Goal: Check status: Check status

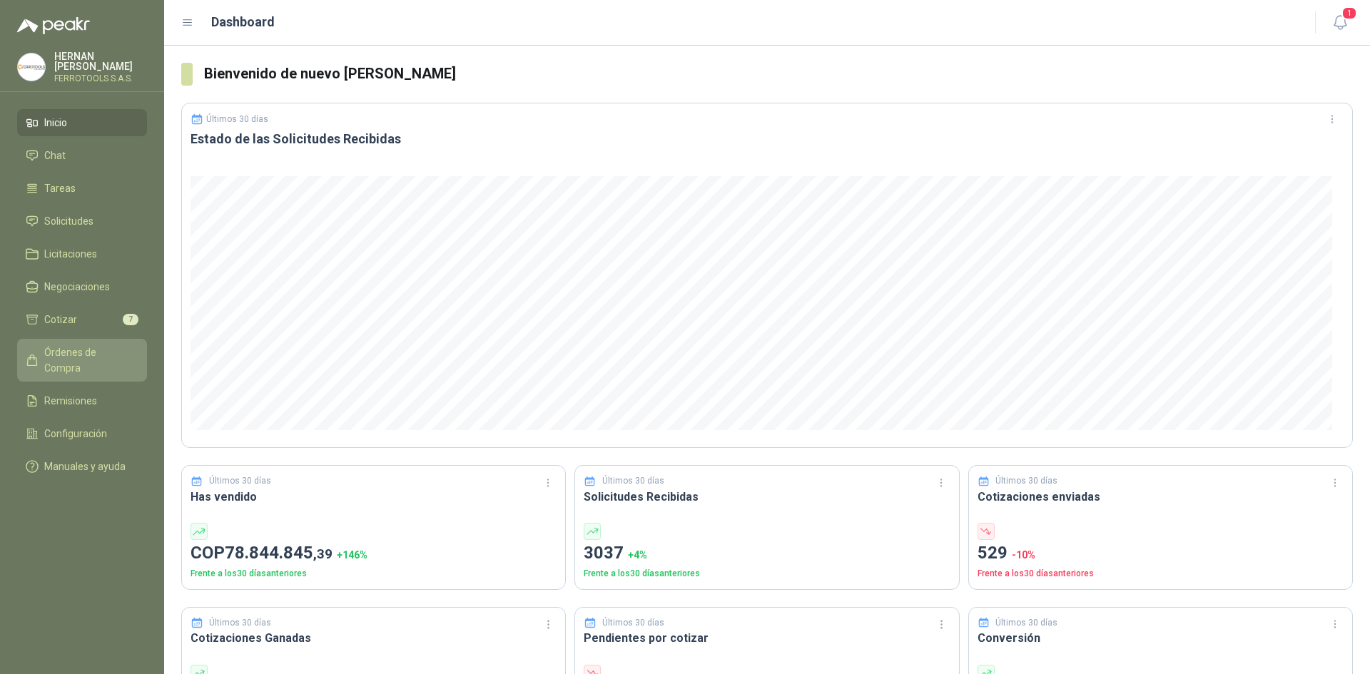
click at [101, 352] on span "Órdenes de Compra" at bounding box center [88, 360] width 89 height 31
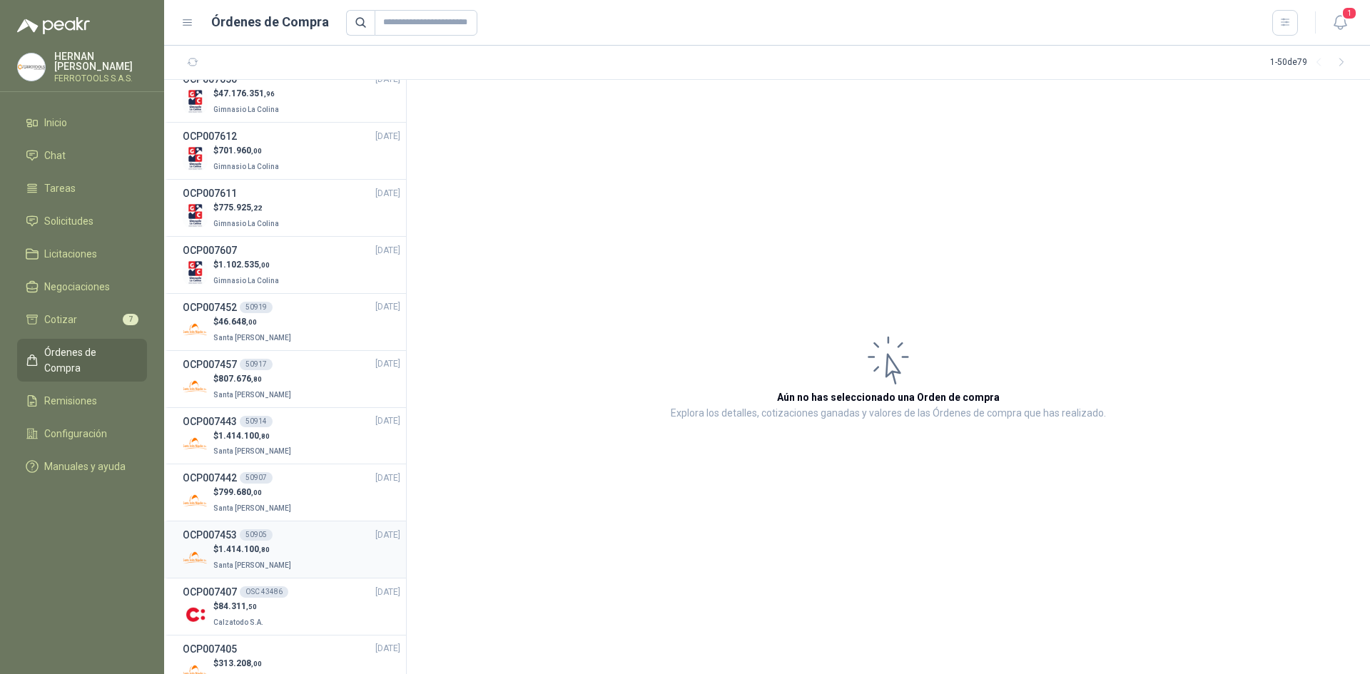
scroll to position [785, 0]
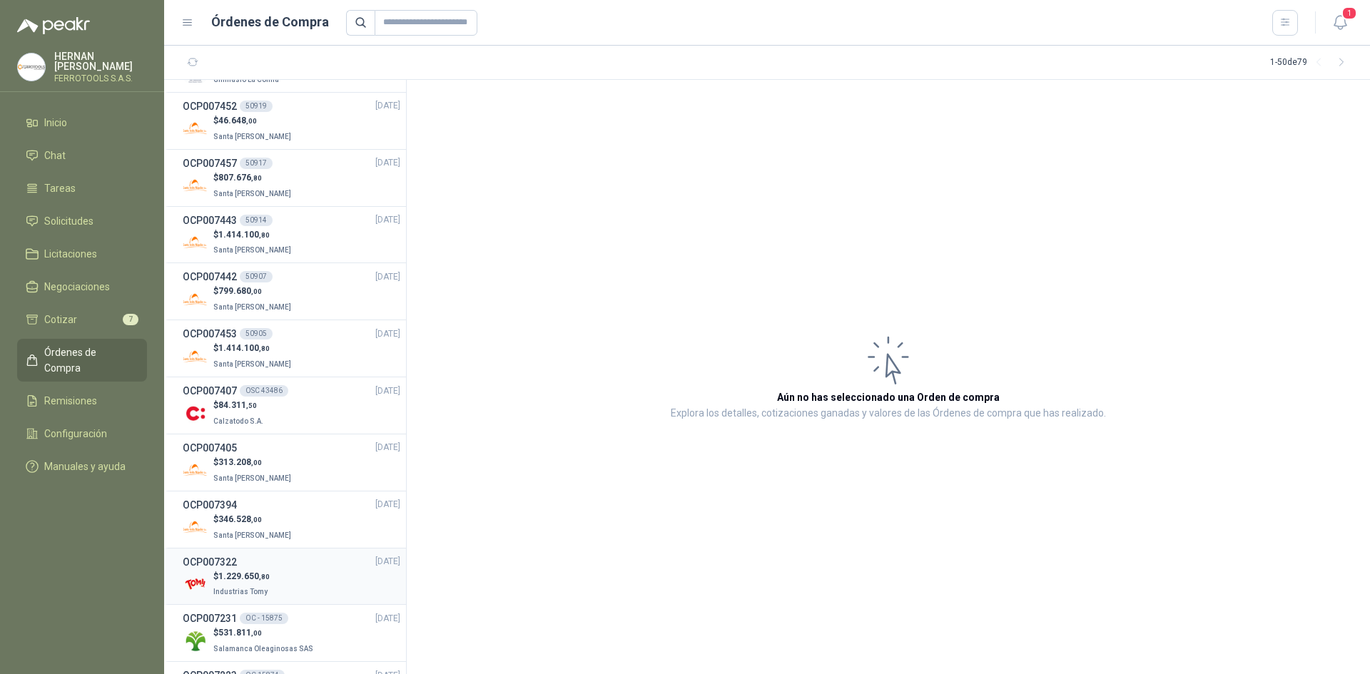
click at [262, 588] on span "Industrias Tomy" at bounding box center [240, 592] width 54 height 8
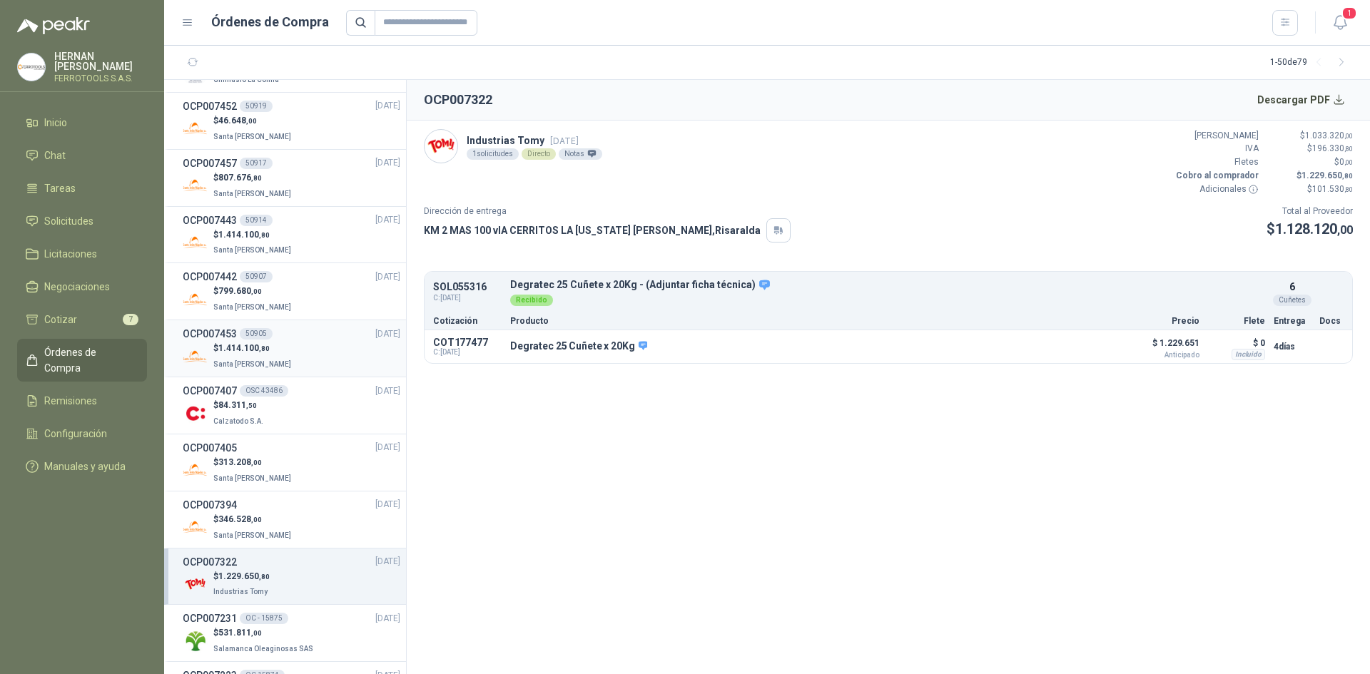
click at [282, 340] on div "OCP007453 50905 [DATE]" at bounding box center [292, 334] width 218 height 16
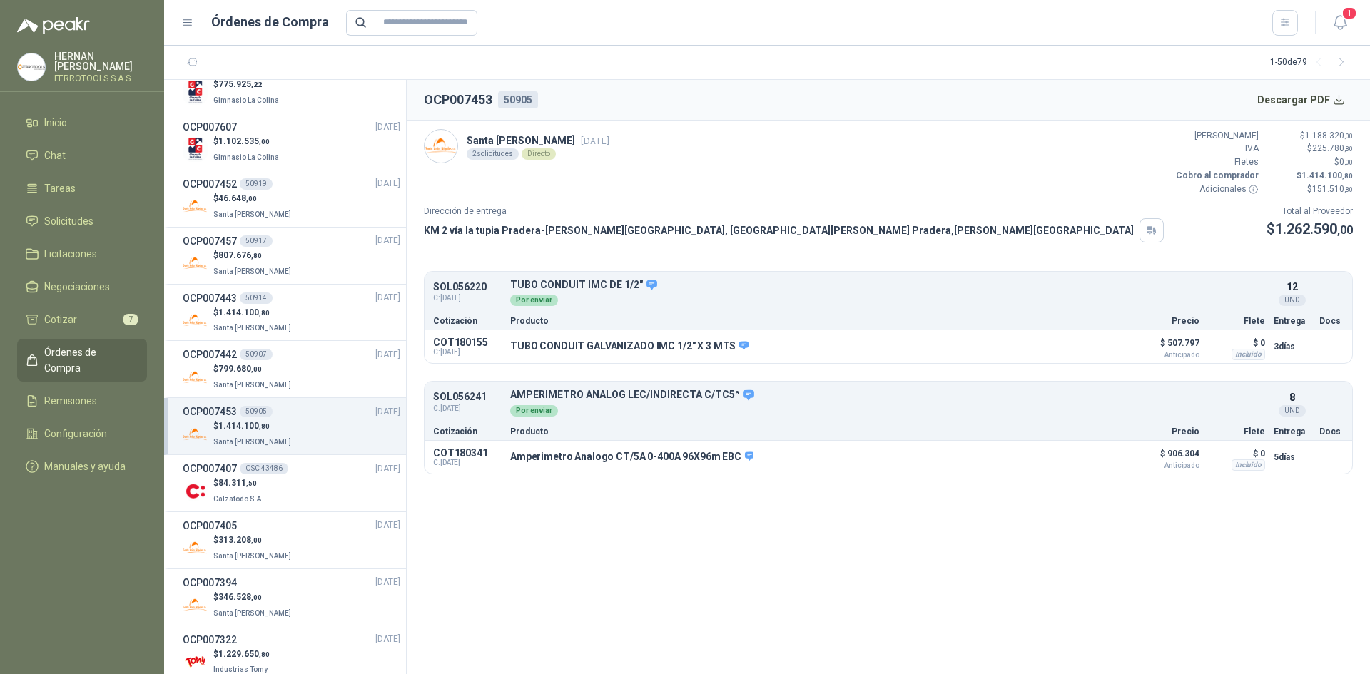
scroll to position [642, 0]
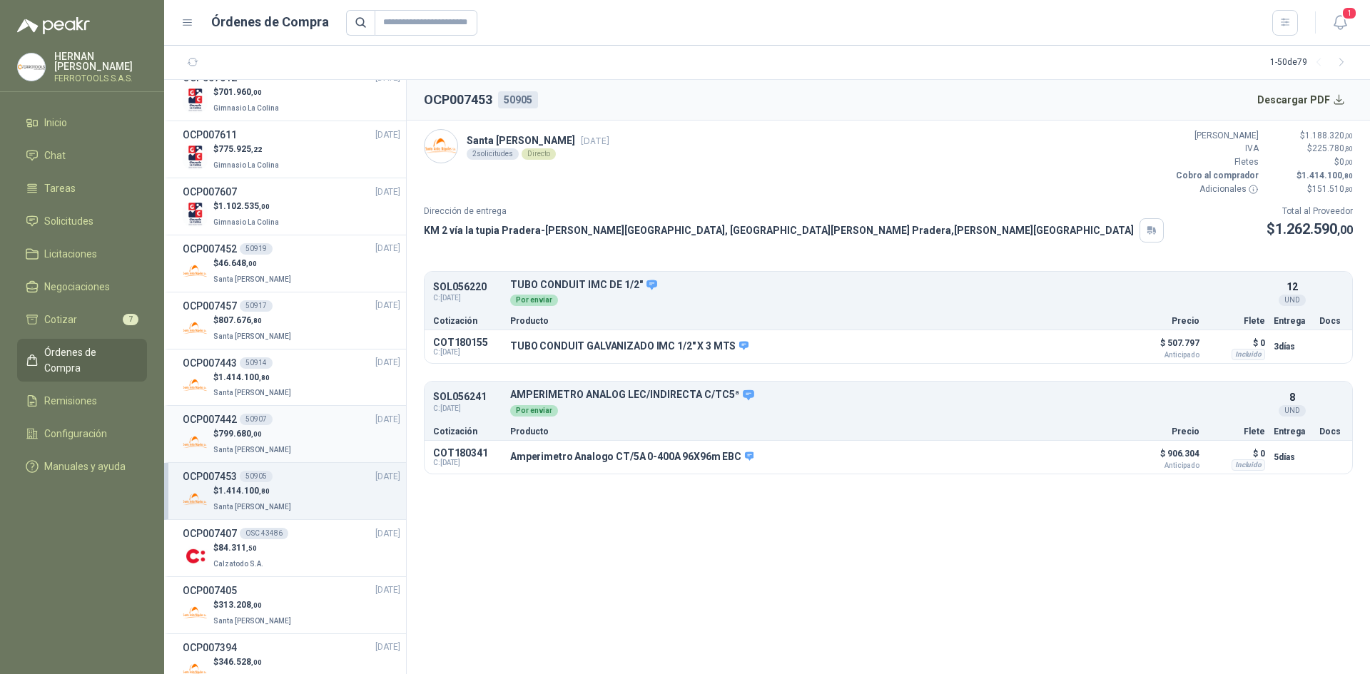
click at [292, 443] on div "$ 799.680 ,00 Santa [PERSON_NAME]" at bounding box center [292, 441] width 218 height 29
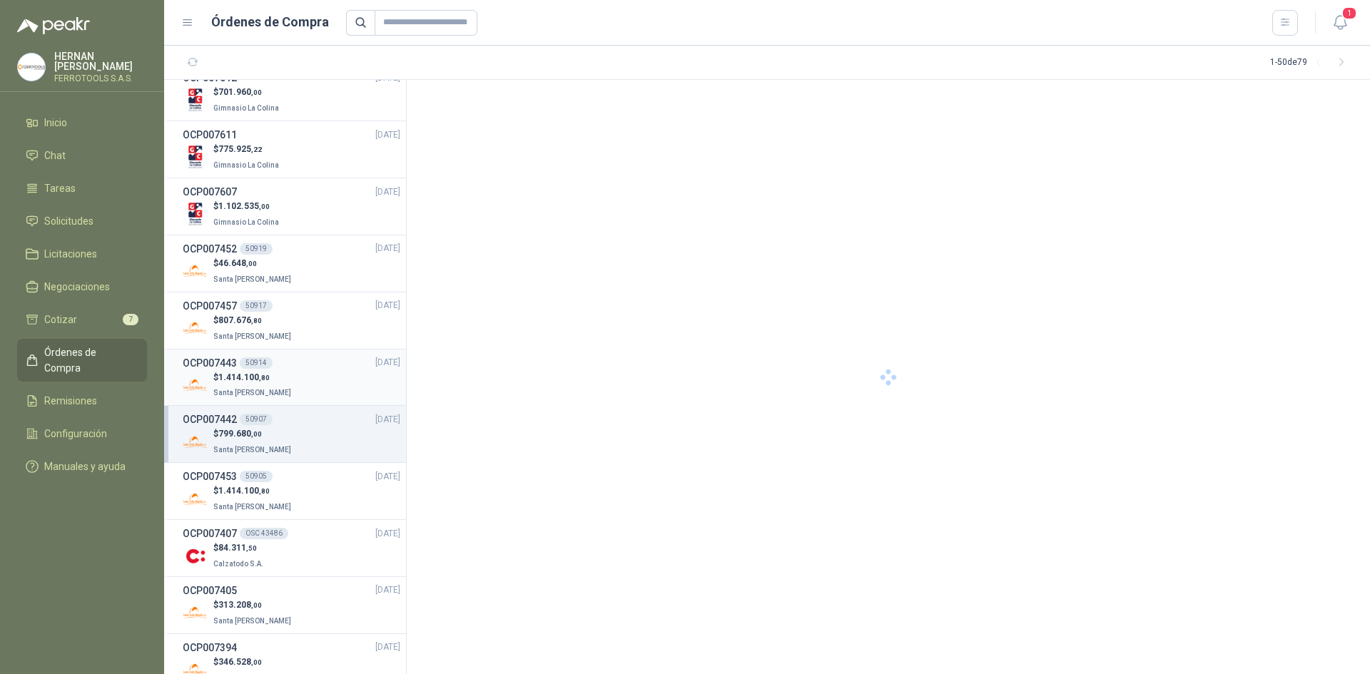
click at [295, 372] on div "$ 1.414.100 ,80 Santa [PERSON_NAME]" at bounding box center [292, 385] width 218 height 29
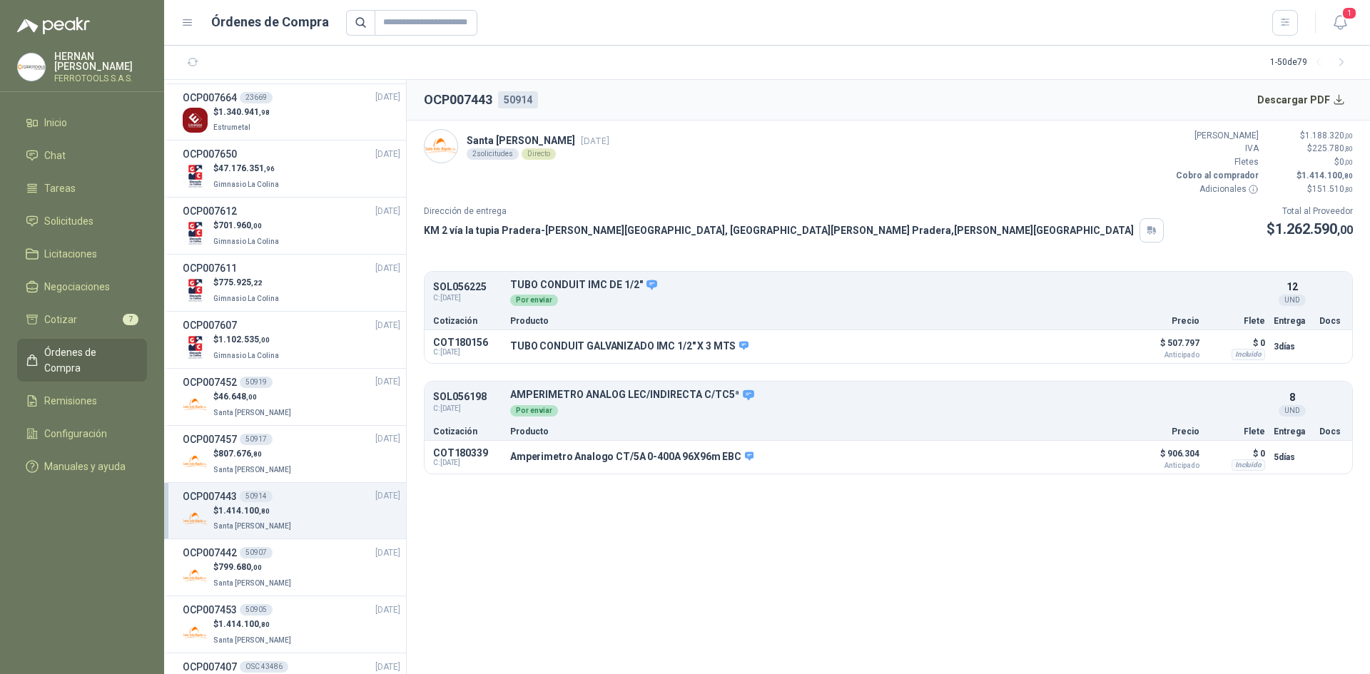
scroll to position [499, 0]
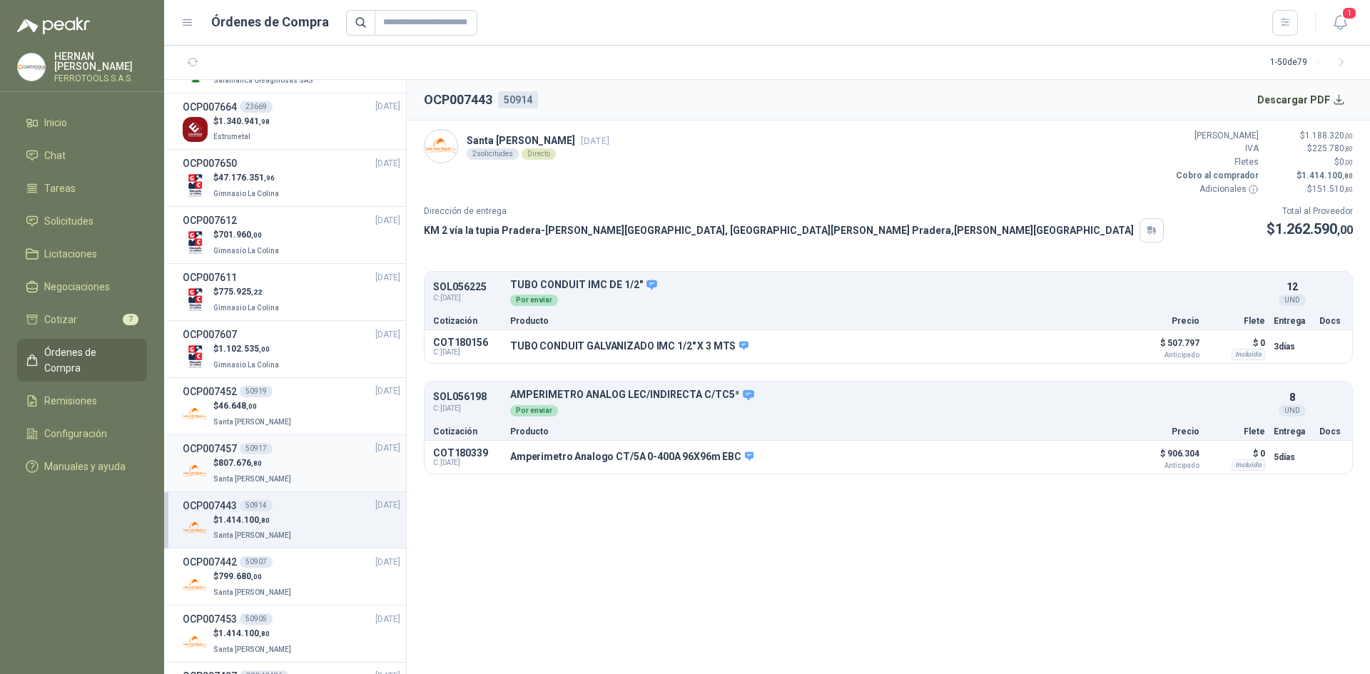
click at [292, 465] on div "$ 807.676 ,80 [GEOGRAPHIC_DATA][PERSON_NAME]" at bounding box center [292, 471] width 218 height 29
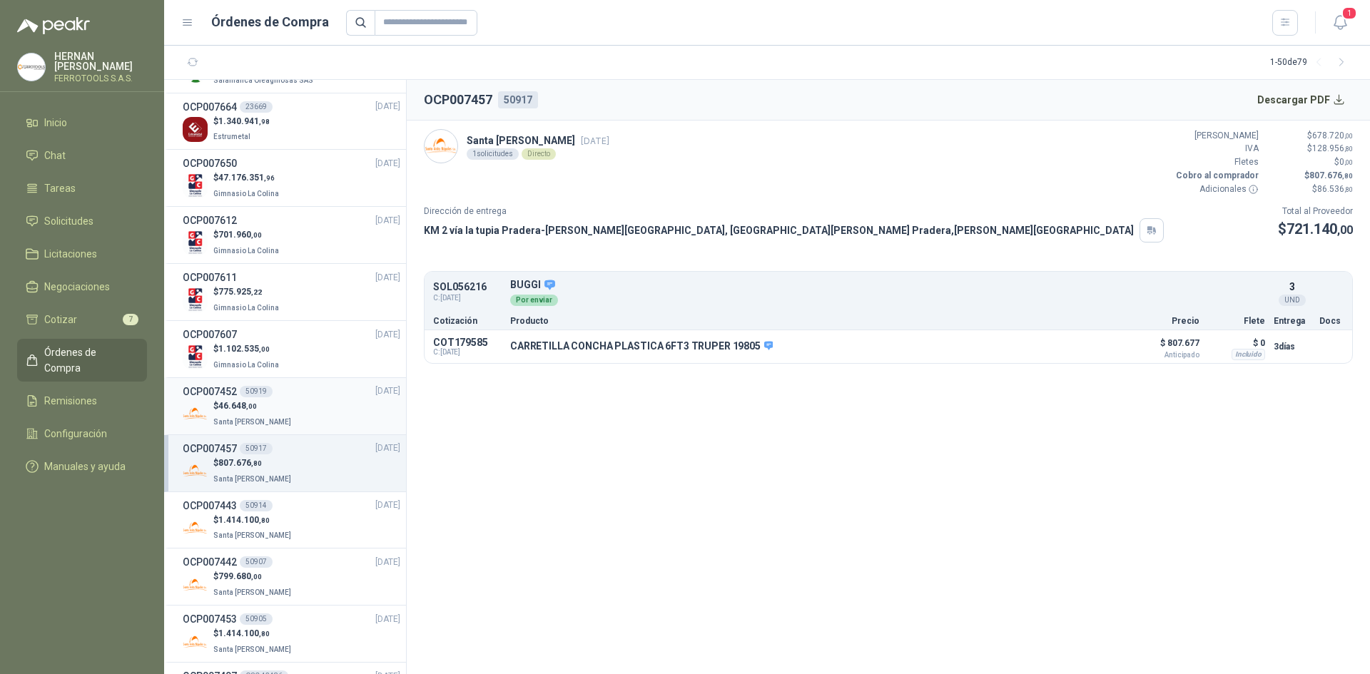
click at [291, 420] on div "$ 46.648 ,00 Santa [PERSON_NAME]" at bounding box center [292, 414] width 218 height 29
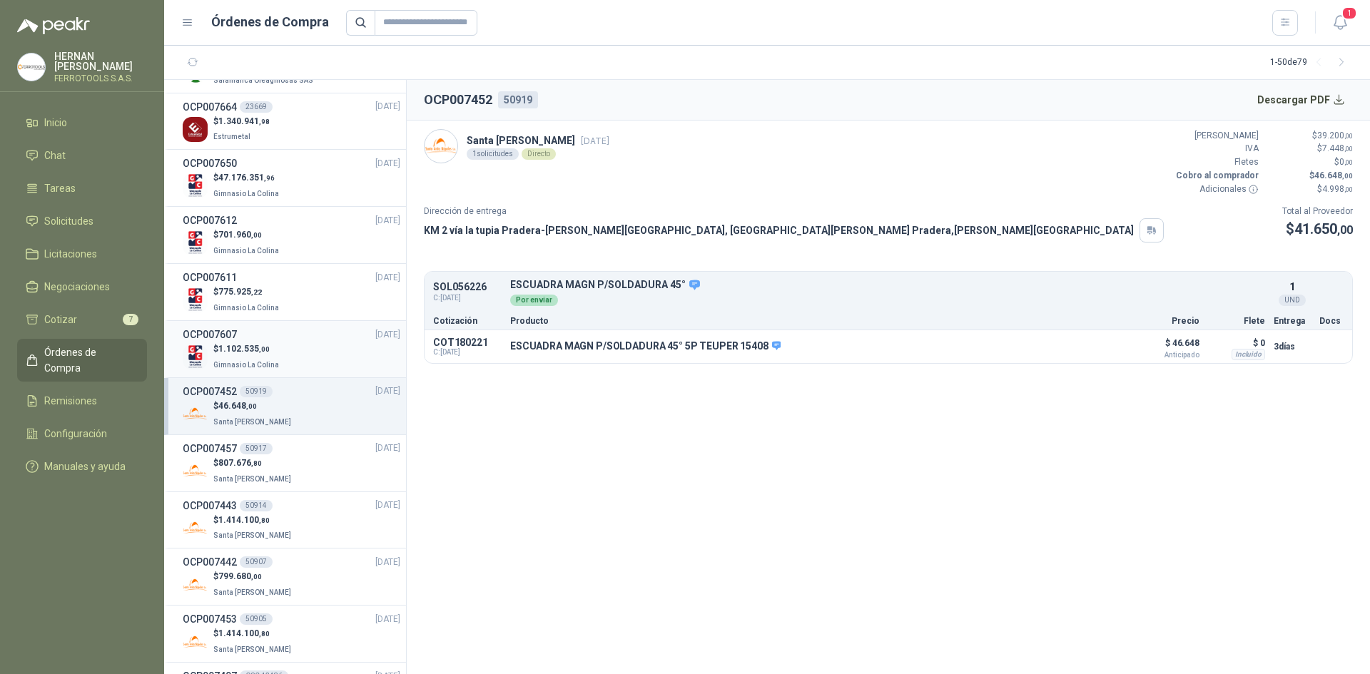
click at [301, 361] on div "$ 1.102.535 ,00 Gimnasio La Colina" at bounding box center [292, 356] width 218 height 29
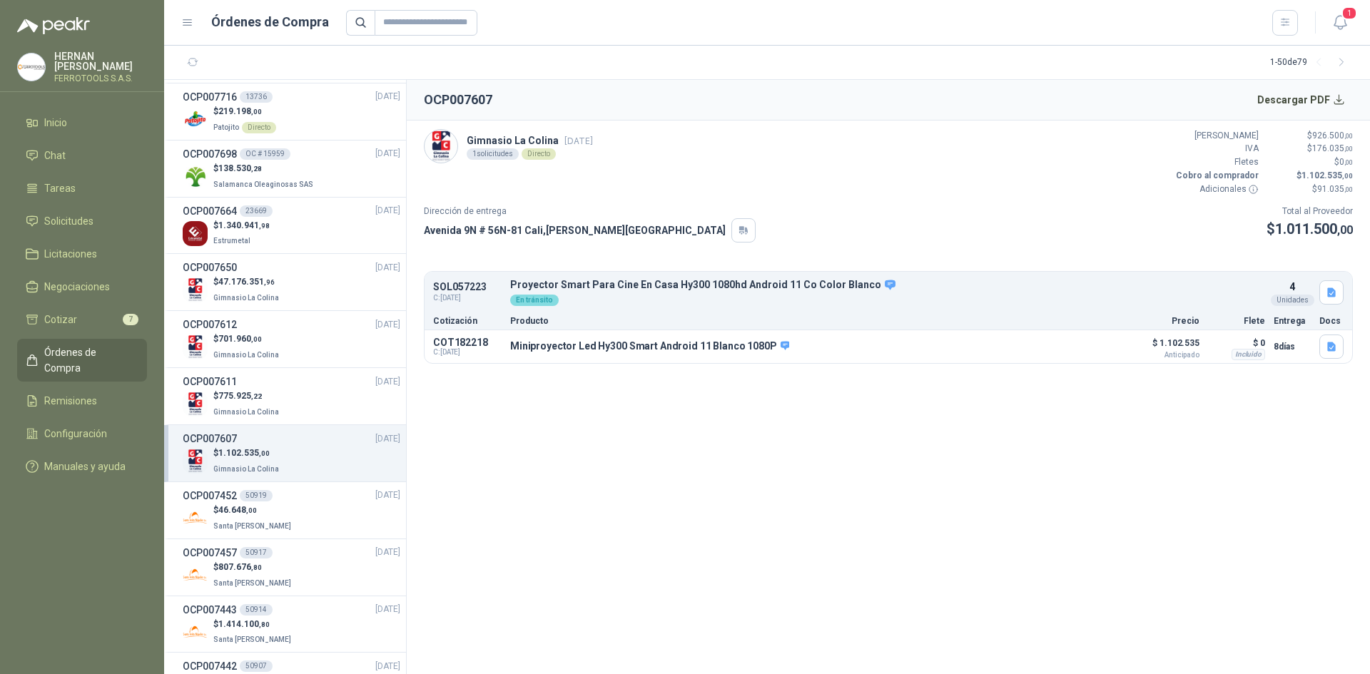
scroll to position [357, 0]
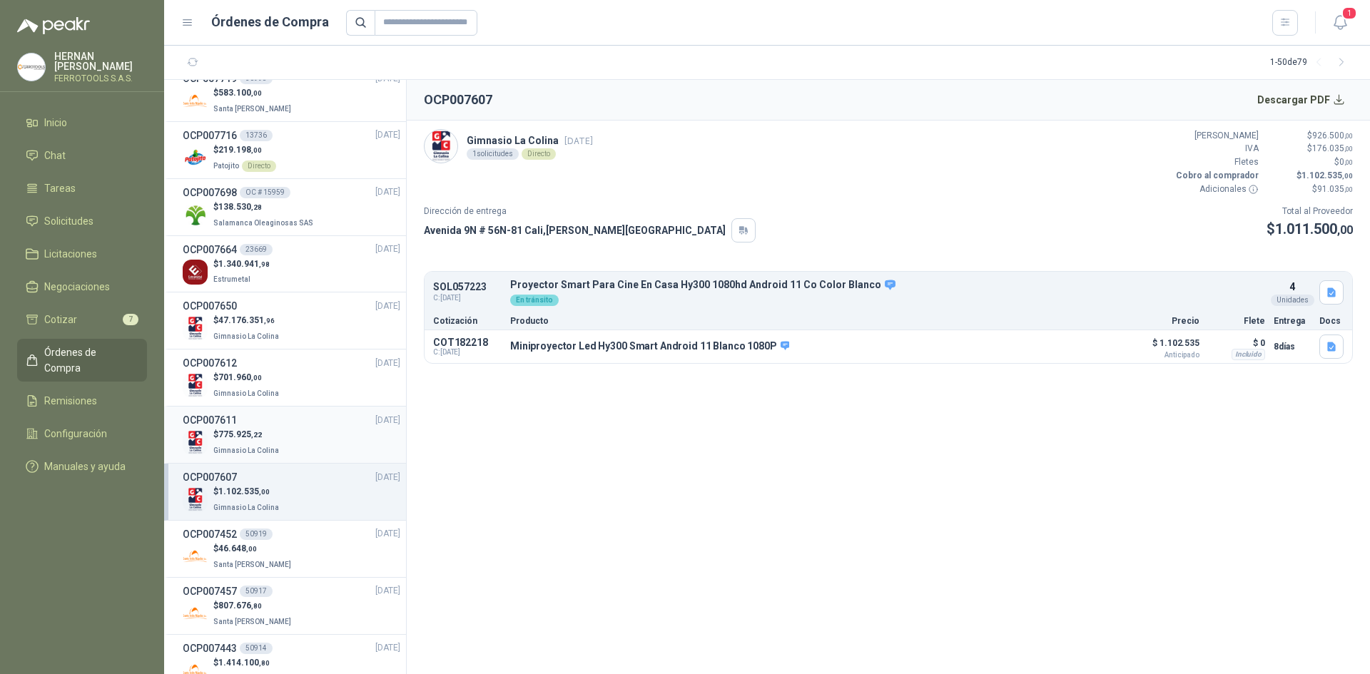
click at [249, 412] on div "OCP007611 [DATE]" at bounding box center [292, 420] width 218 height 16
click at [248, 375] on span "701.960 ,00" at bounding box center [240, 377] width 44 height 10
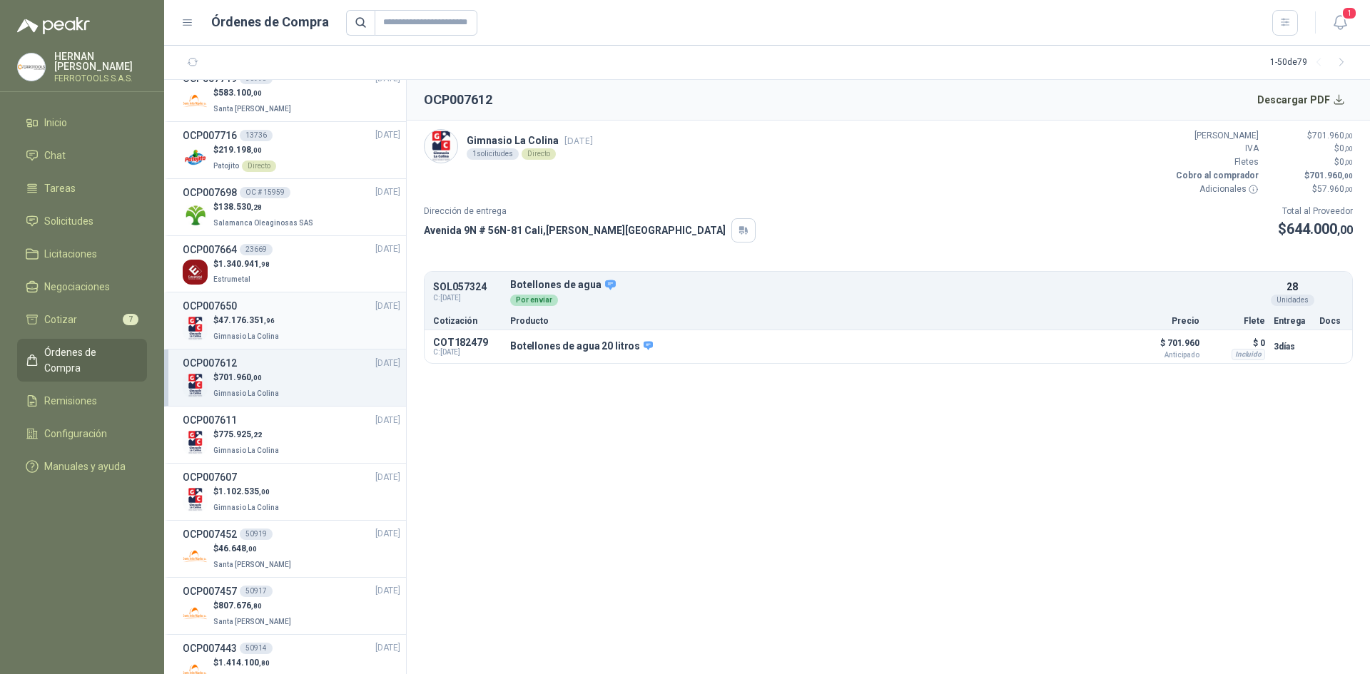
click at [262, 334] on span "Gimnasio La Colina" at bounding box center [246, 336] width 66 height 8
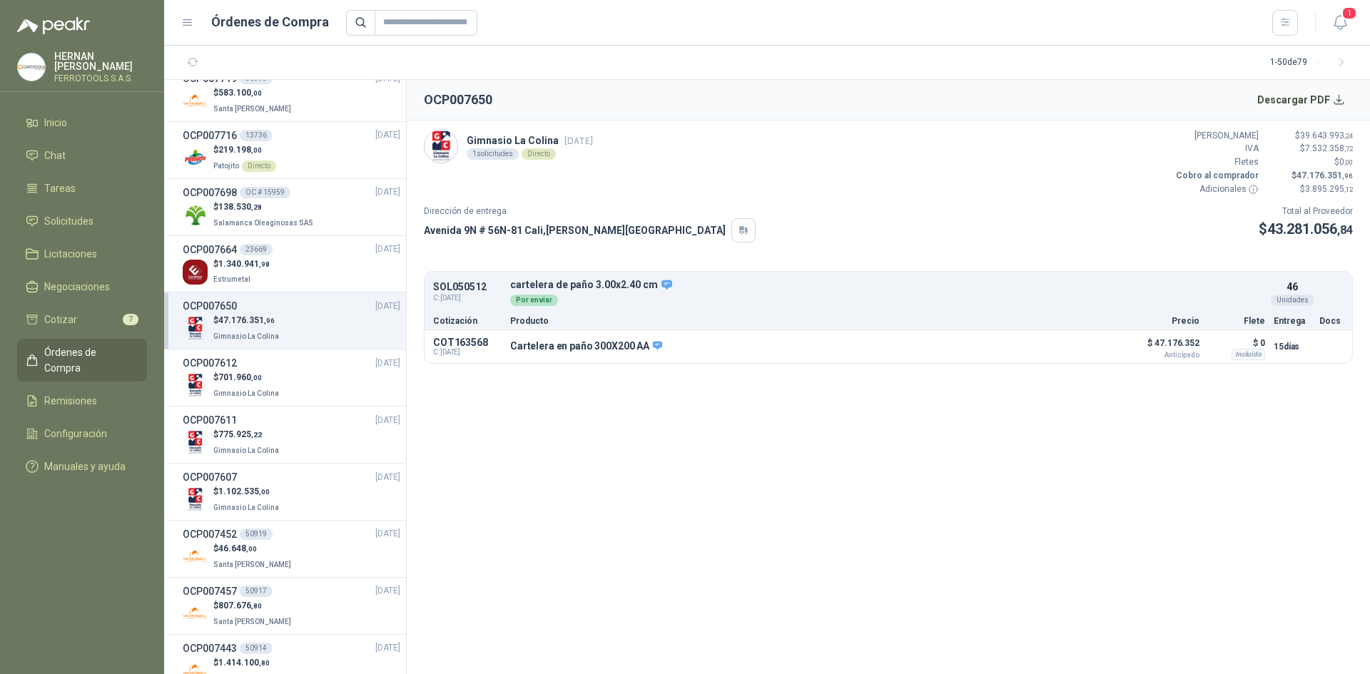
scroll to position [285, 0]
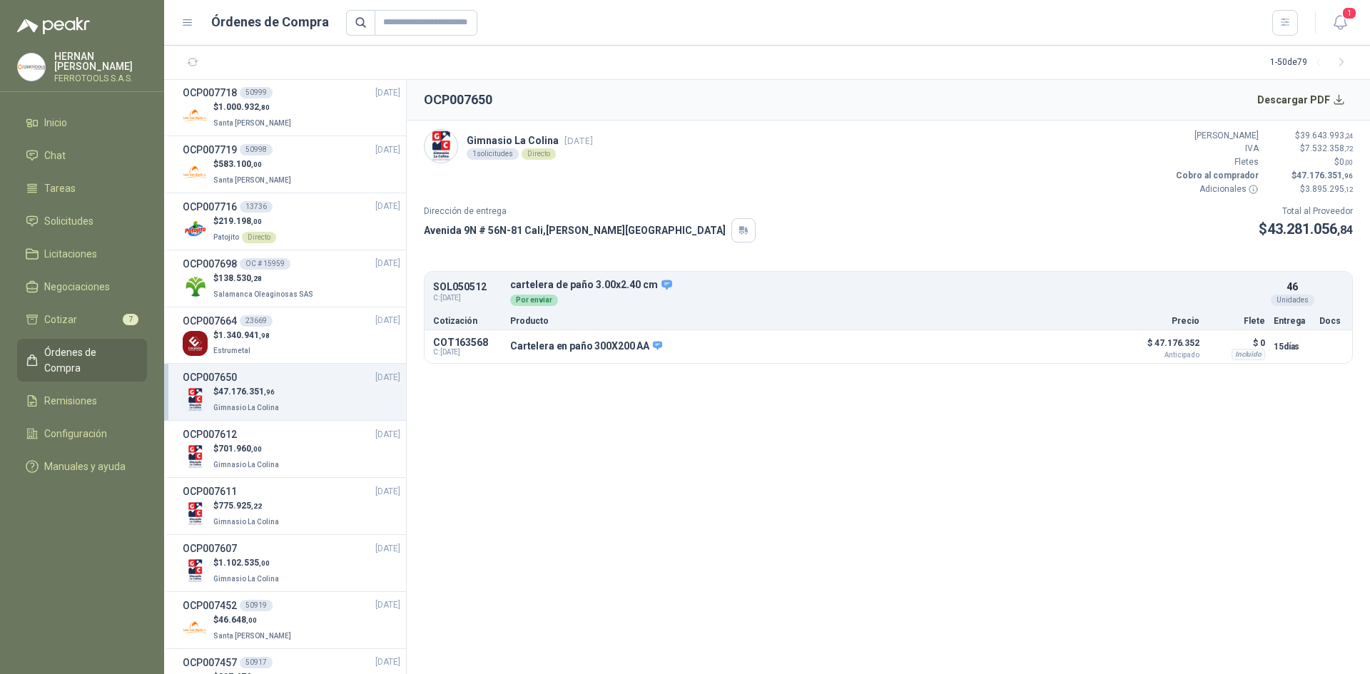
click at [262, 334] on span ",98" at bounding box center [264, 336] width 11 height 8
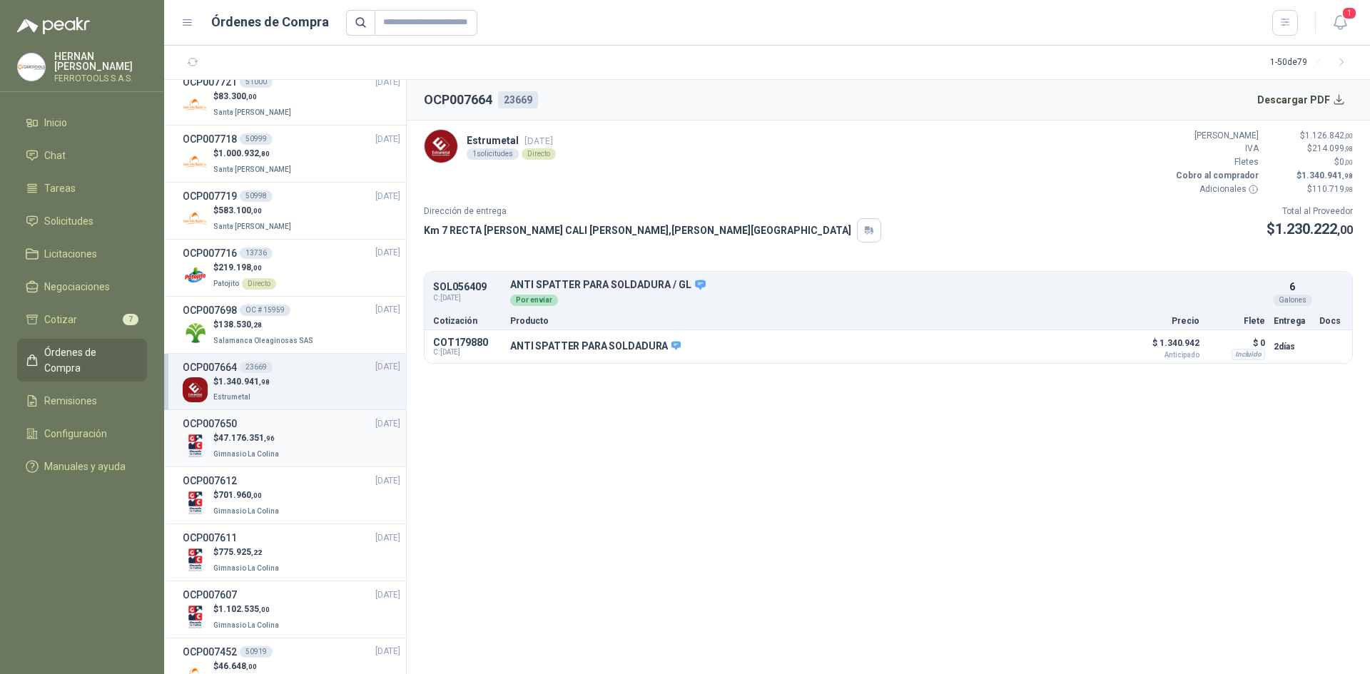
scroll to position [214, 0]
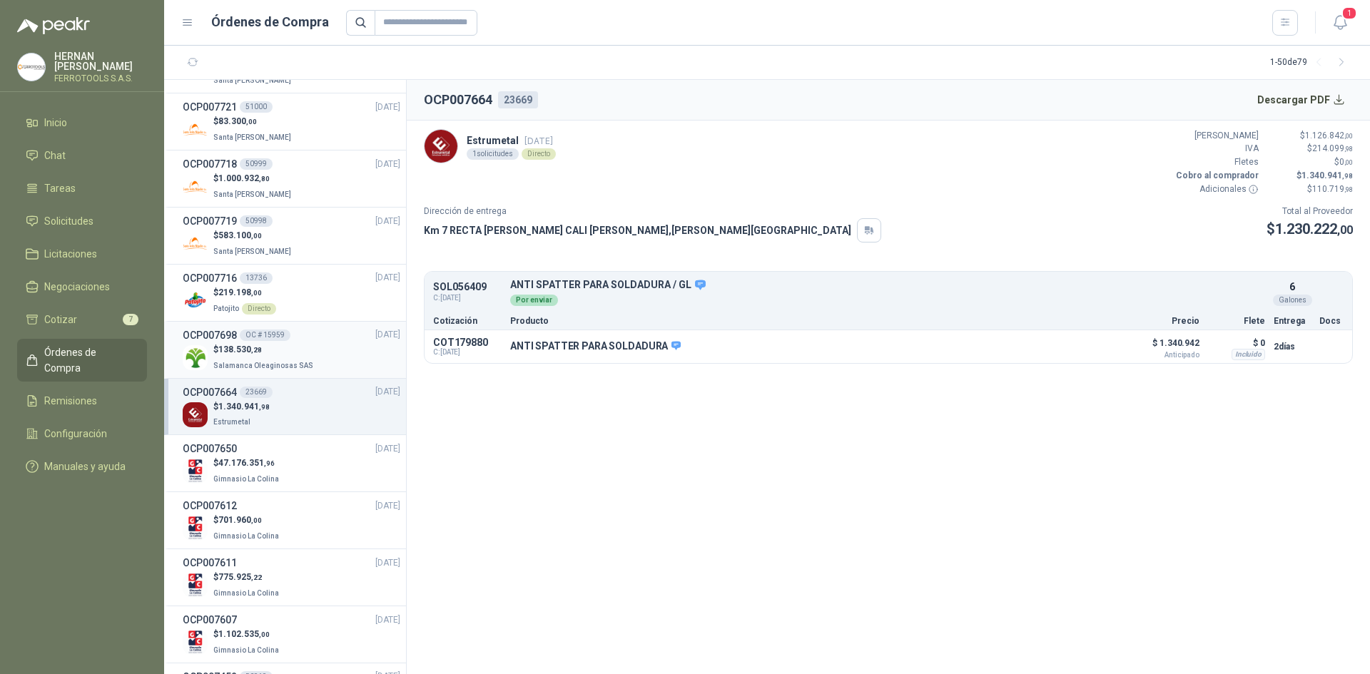
click at [288, 340] on div "OCP007698 OC # 15959" at bounding box center [237, 335] width 108 height 16
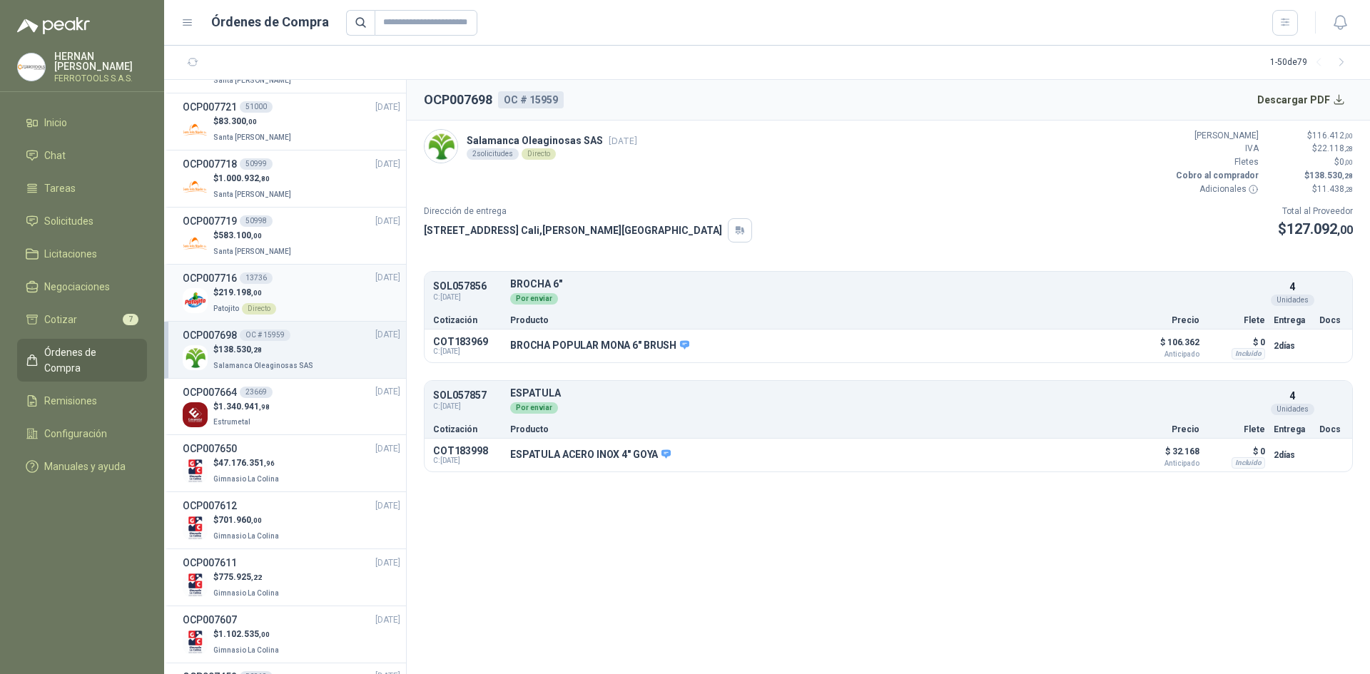
click at [286, 301] on div "$ 219.198 ,00 Patojito Directo" at bounding box center [292, 300] width 218 height 29
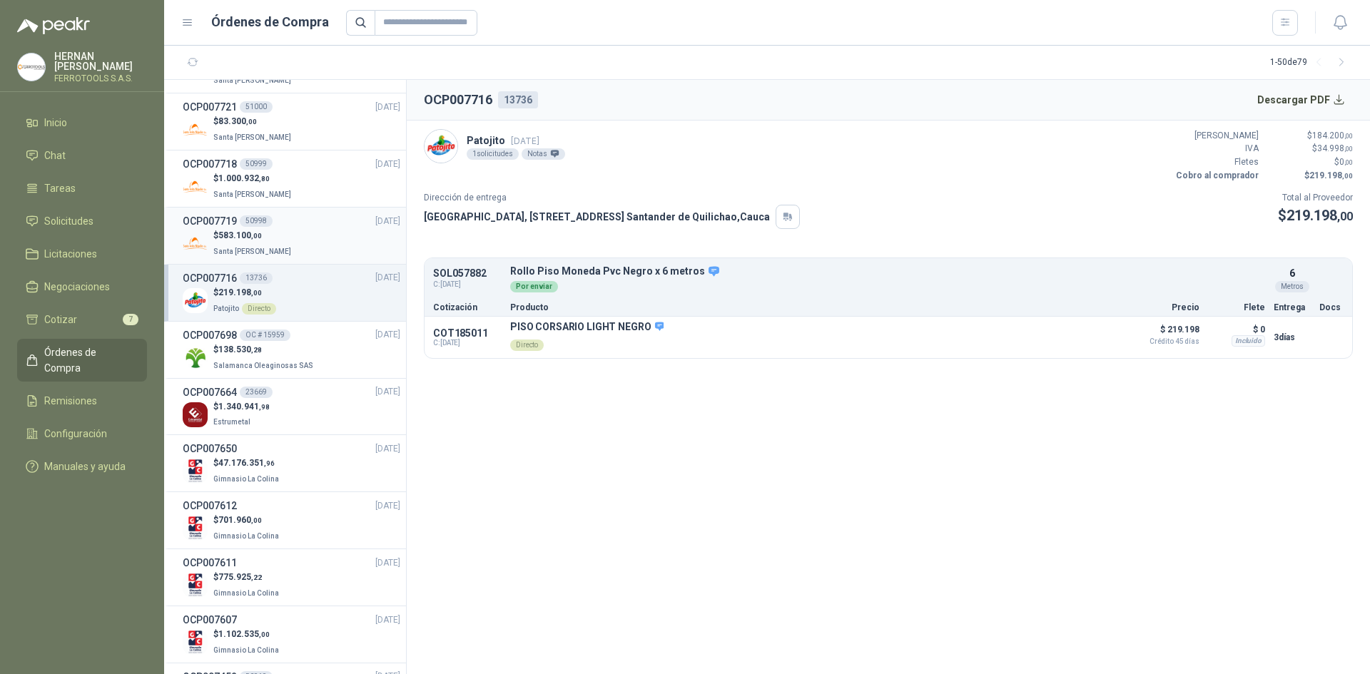
click at [301, 238] on div "$ 583.100 ,00 Santa [PERSON_NAME]" at bounding box center [292, 243] width 218 height 29
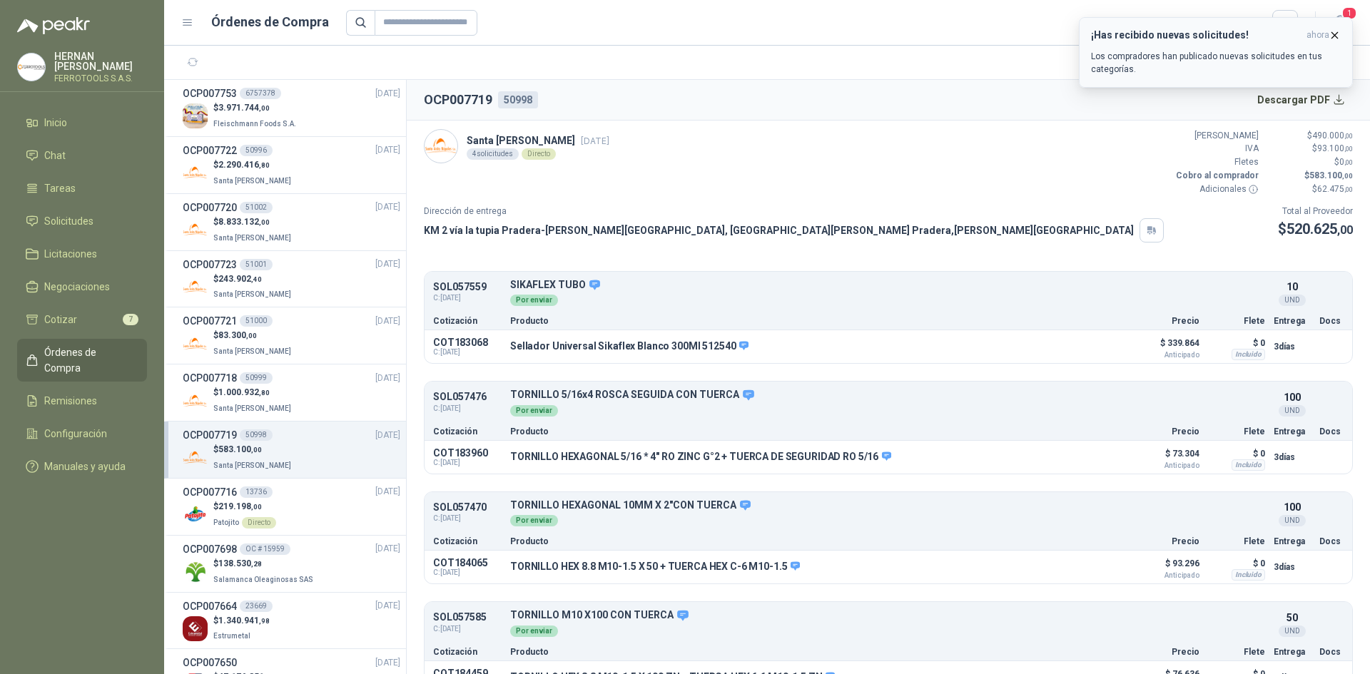
click at [1329, 31] on icon "button" at bounding box center [1334, 35] width 12 height 12
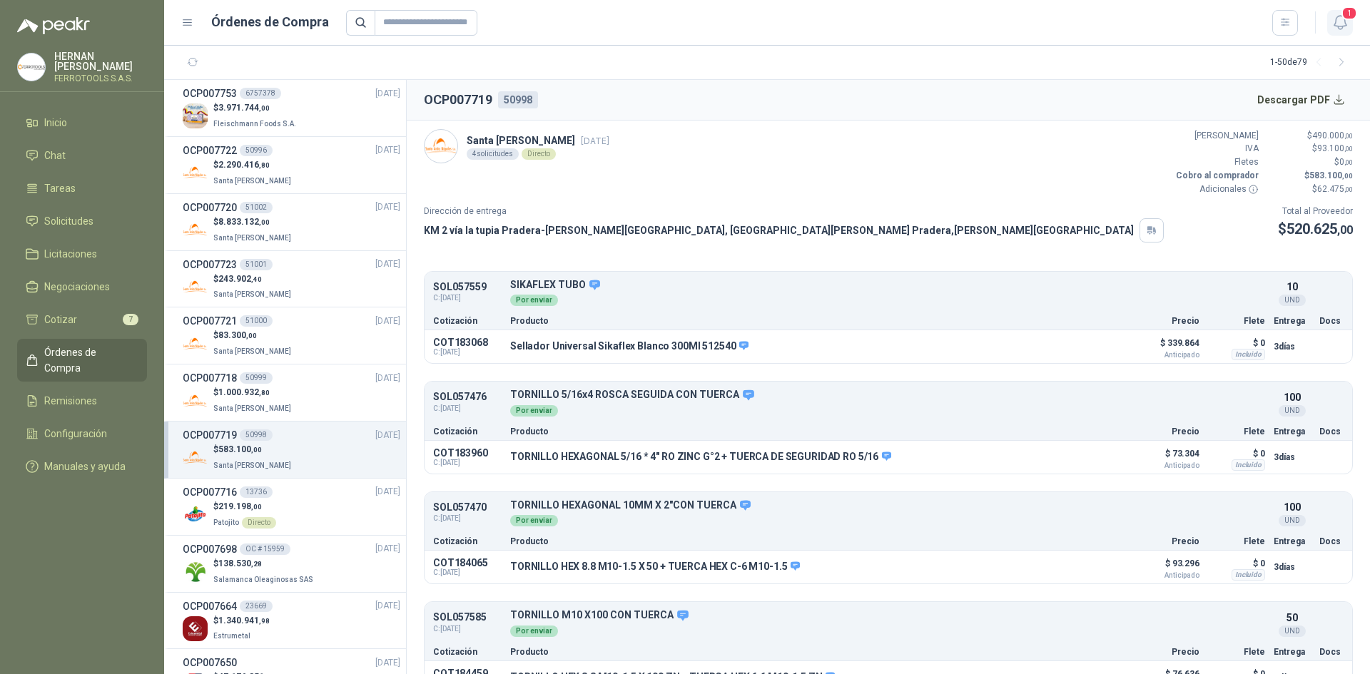
click at [1337, 20] on icon "button" at bounding box center [1340, 23] width 18 height 18
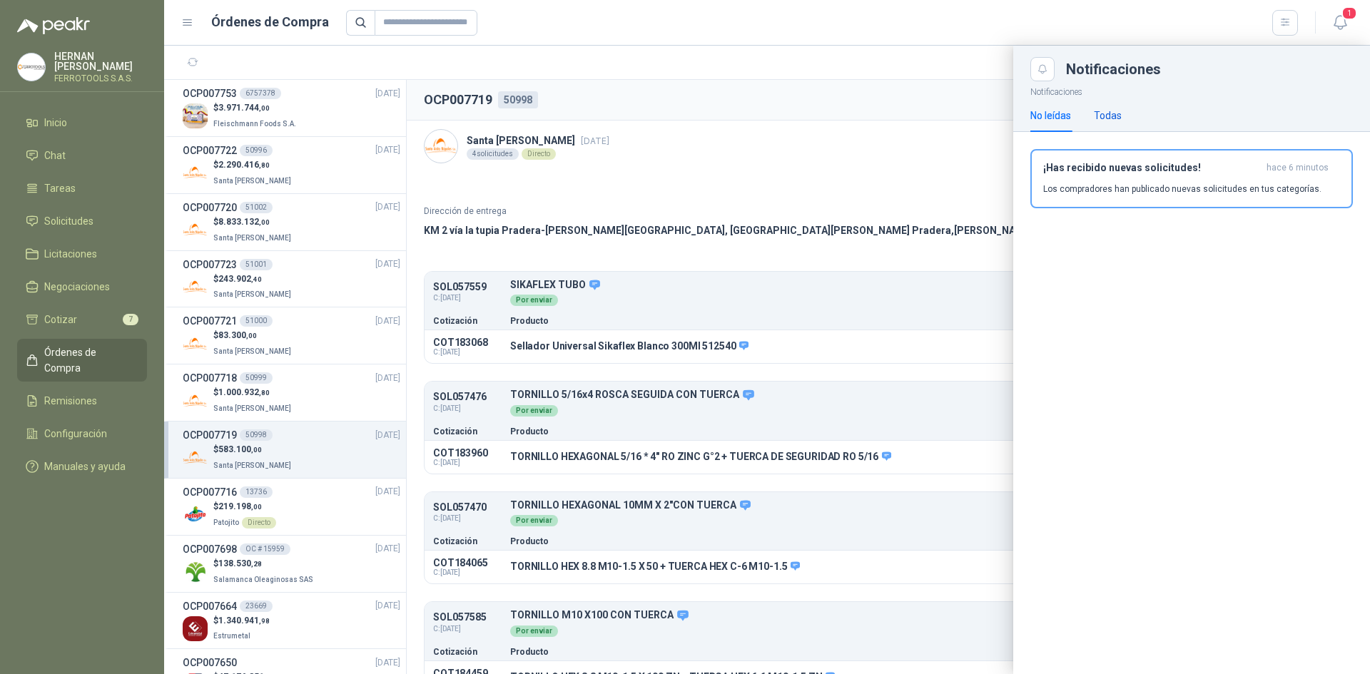
click at [1117, 118] on div "Todas" at bounding box center [1108, 116] width 28 height 16
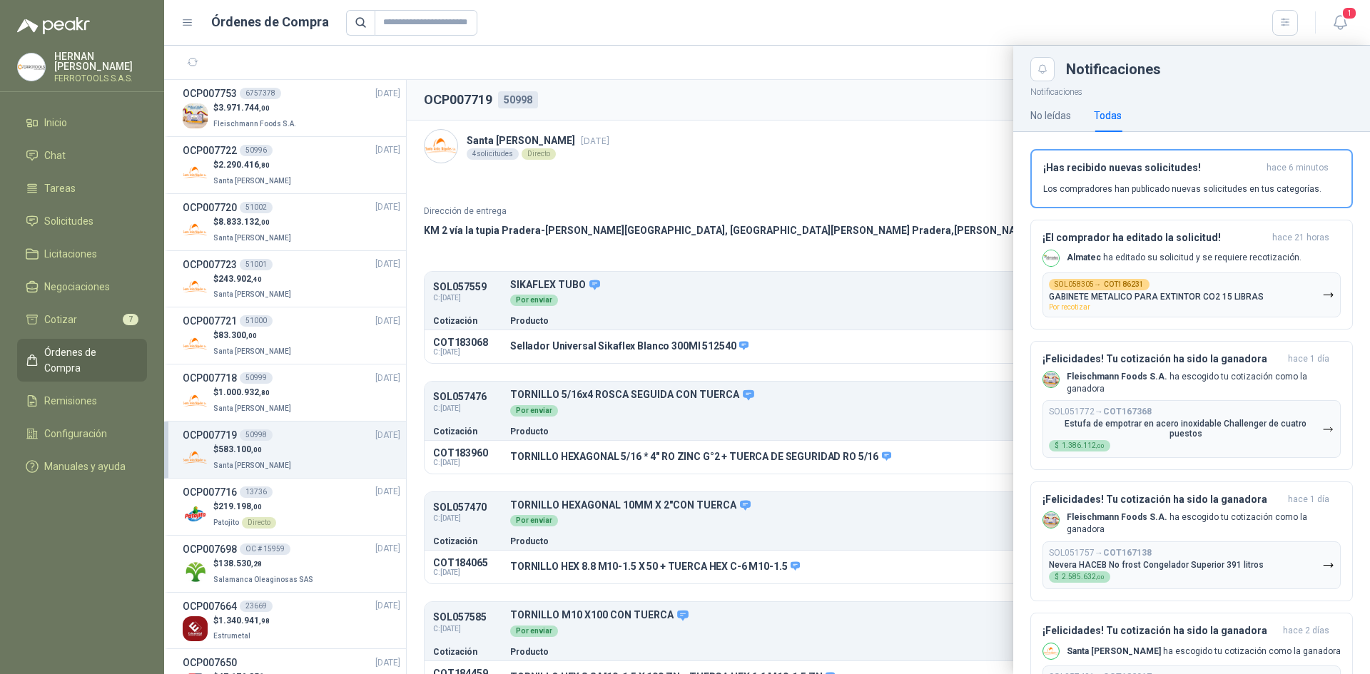
click at [902, 213] on div at bounding box center [767, 360] width 1206 height 629
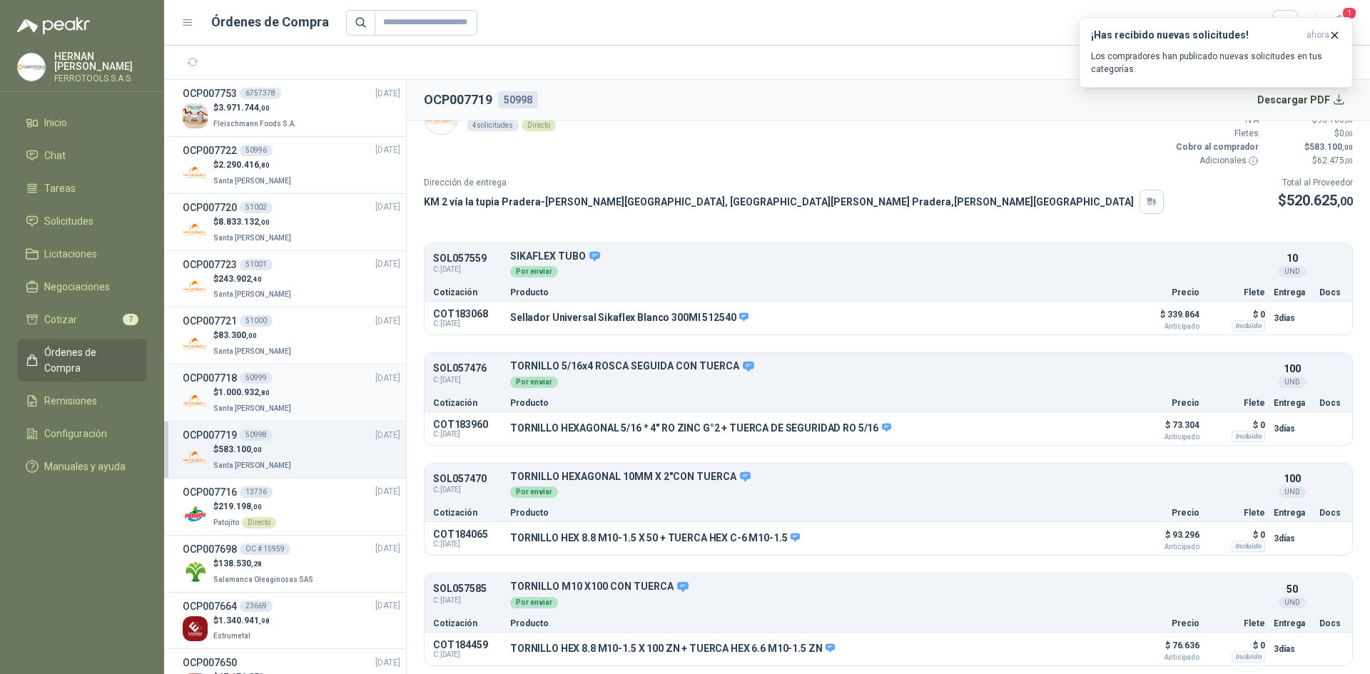
click at [341, 400] on div "$ 1.000.932 ,80 Santa [PERSON_NAME]" at bounding box center [292, 400] width 218 height 29
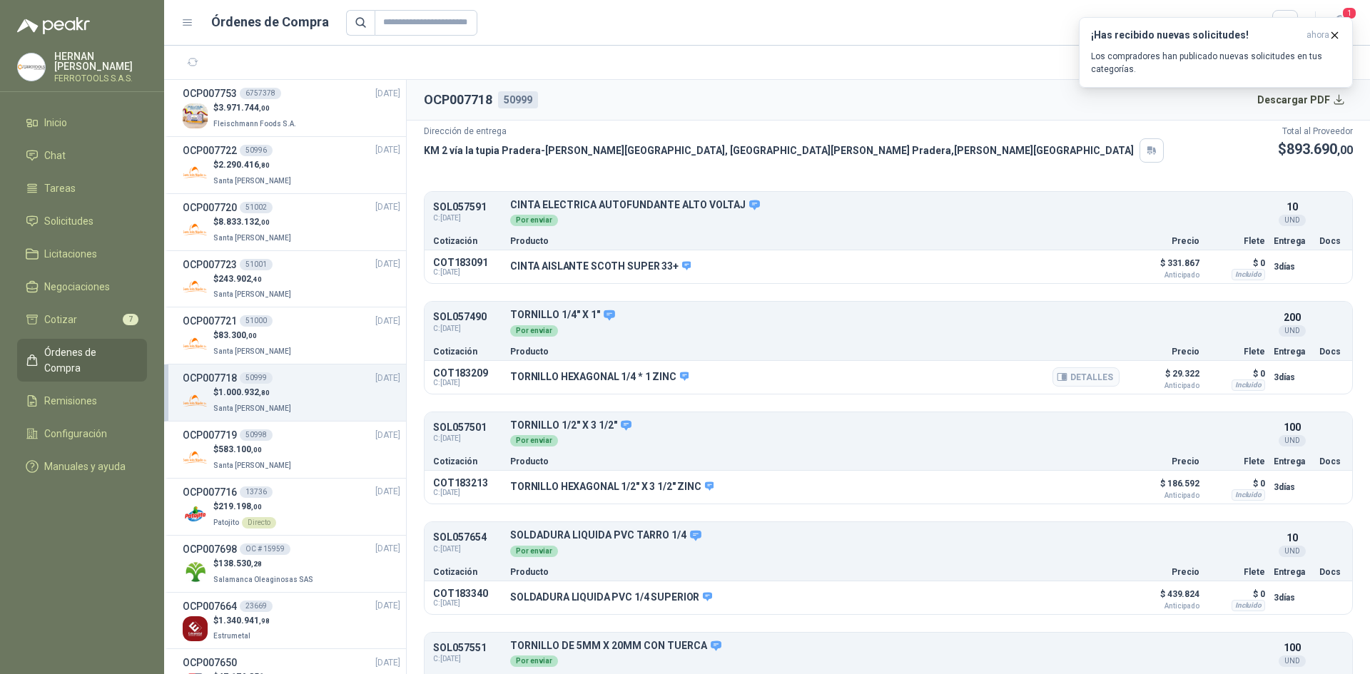
scroll to position [139, 0]
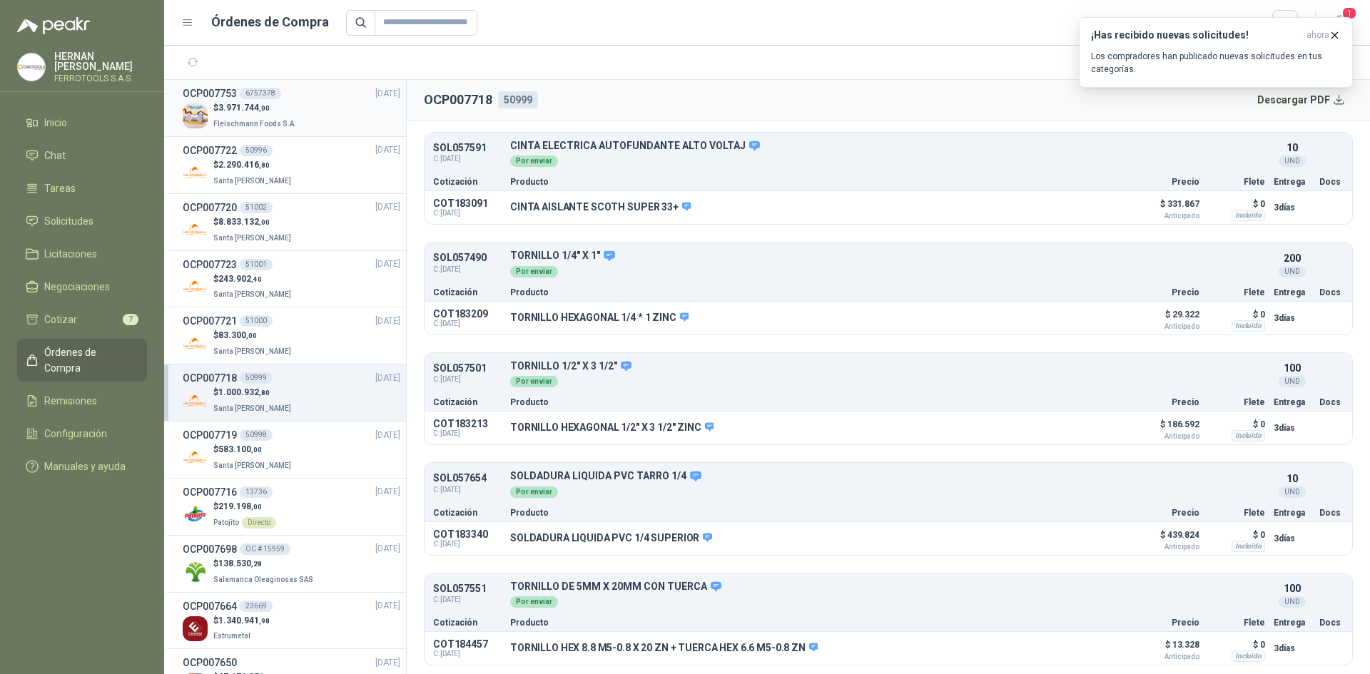
click at [292, 117] on p "Fleischmann Foods S.A." at bounding box center [256, 123] width 86 height 16
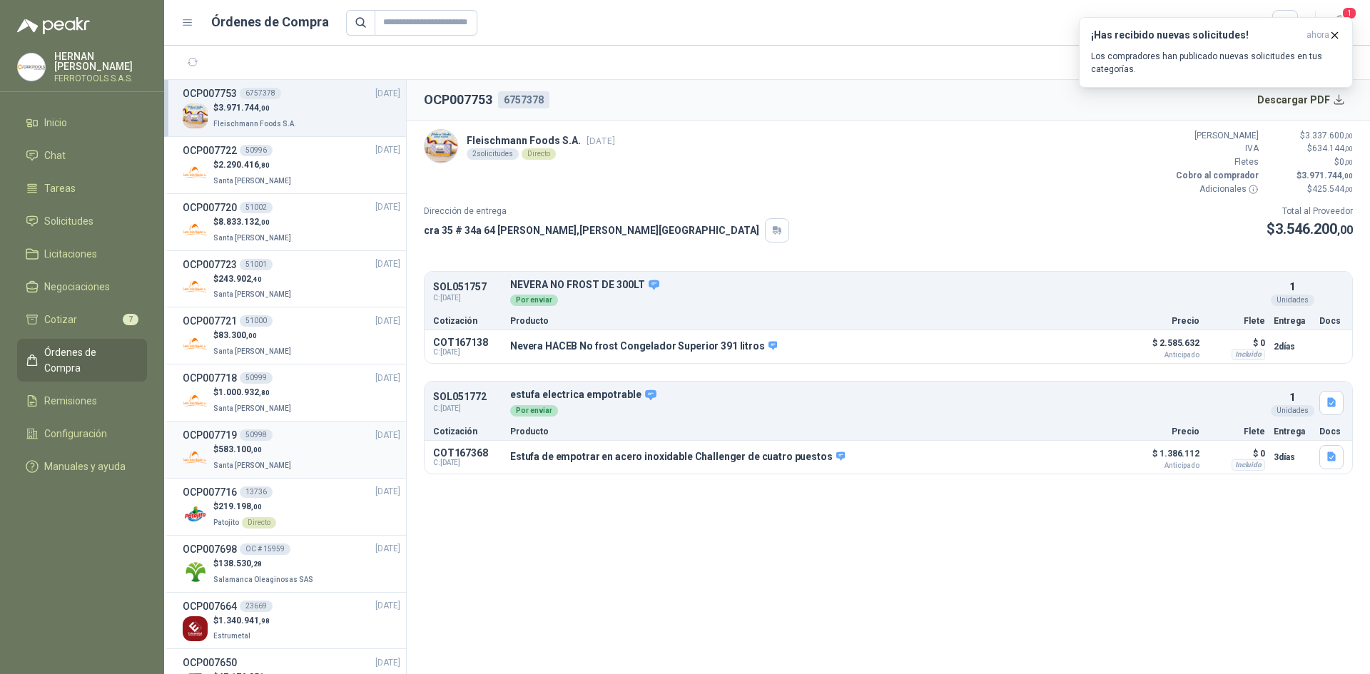
click at [305, 473] on li "OCP007719 50998 [DATE] $ 583.100 ,00 Santa [PERSON_NAME]" at bounding box center [285, 450] width 242 height 57
click at [308, 442] on div "OCP007719 50998 [DATE]" at bounding box center [292, 435] width 218 height 16
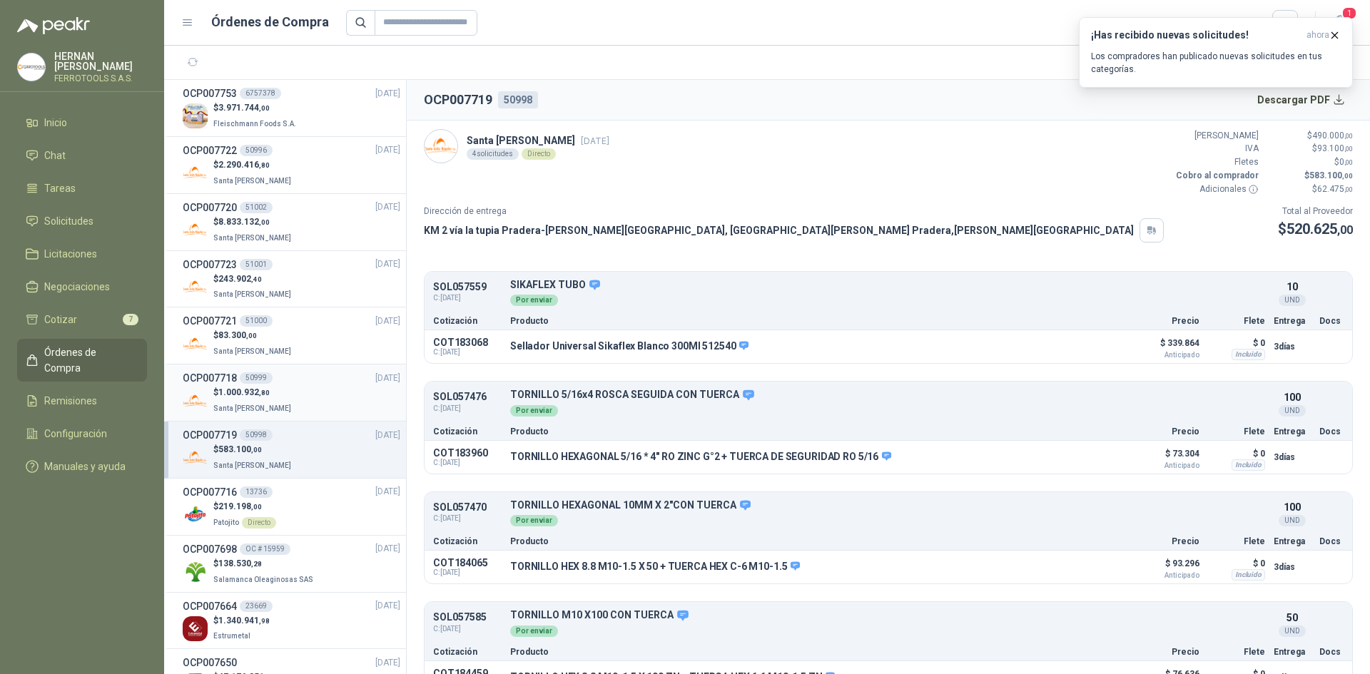
click at [313, 401] on div "$ 1.000.932 ,80 Santa [PERSON_NAME]" at bounding box center [292, 400] width 218 height 29
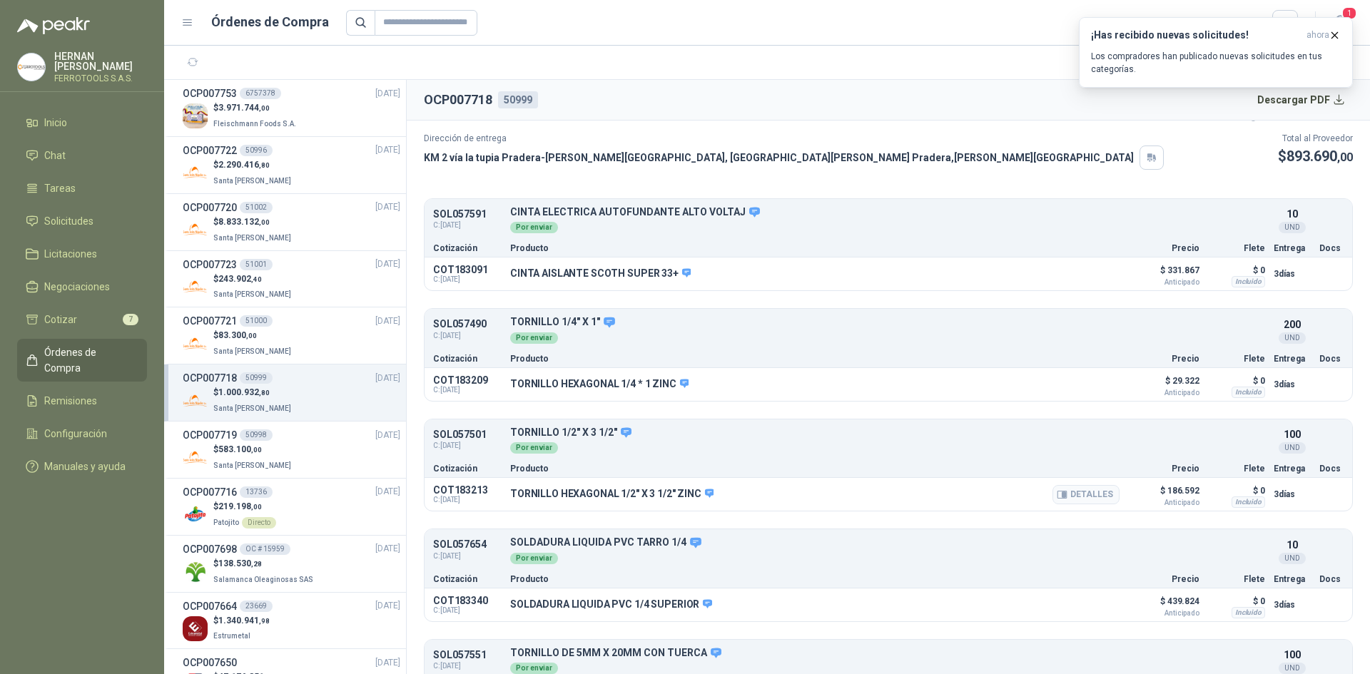
scroll to position [139, 0]
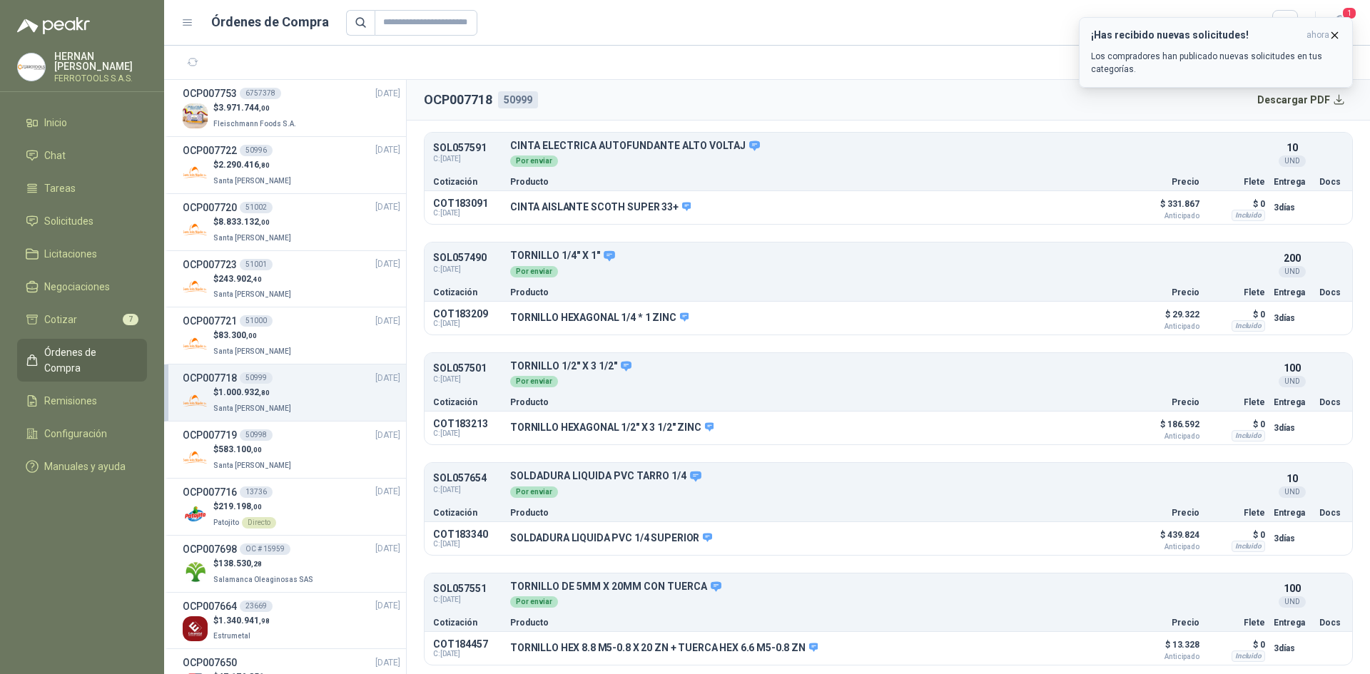
click at [1335, 35] on icon "button" at bounding box center [1335, 35] width 6 height 6
click at [296, 327] on div "OCP007721 51000 [DATE]" at bounding box center [292, 321] width 218 height 16
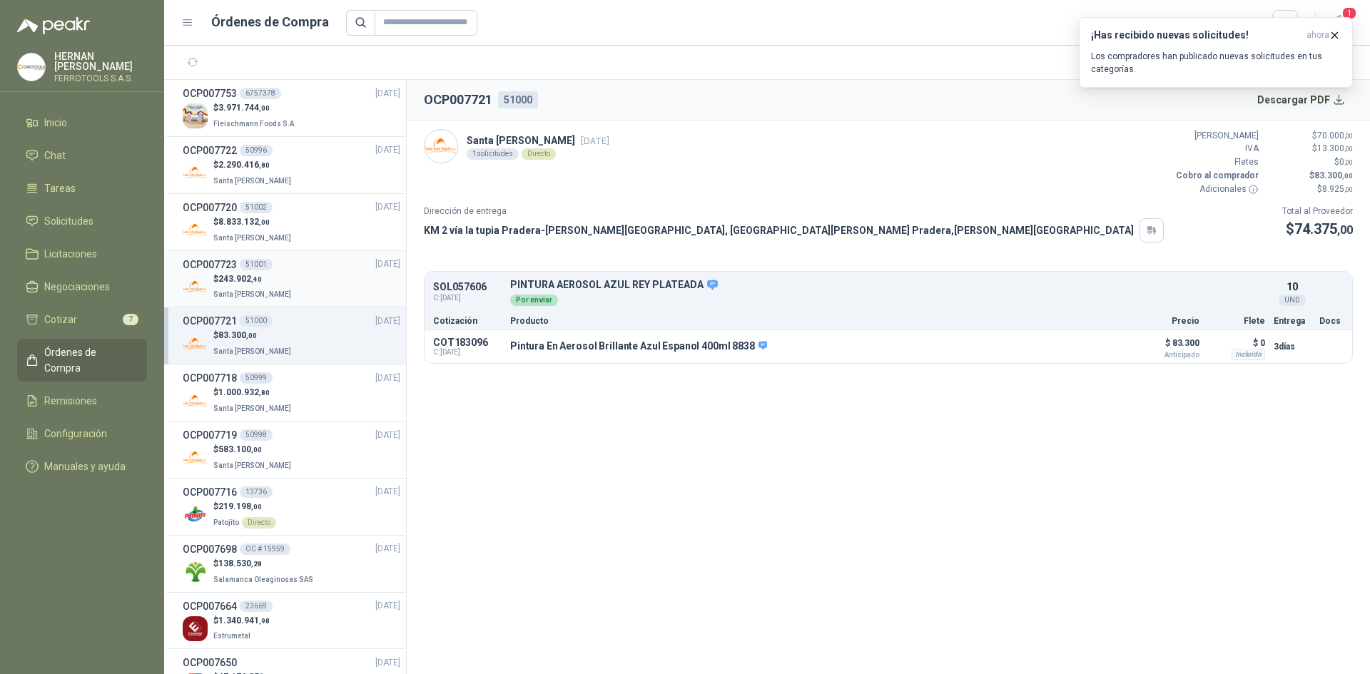
click at [310, 290] on div "$ 243.902 ,40 Santa [PERSON_NAME]" at bounding box center [292, 287] width 218 height 29
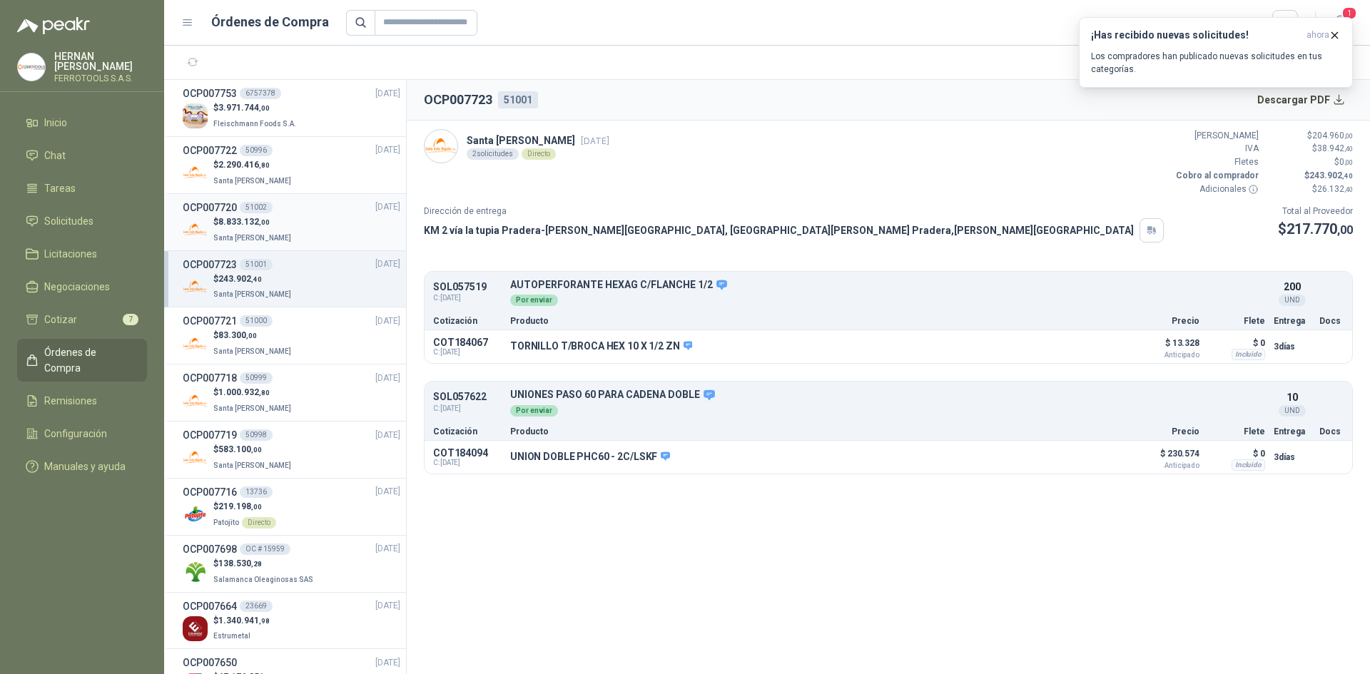
click at [304, 225] on div "$ 8.833.132 ,00 Santa [PERSON_NAME]" at bounding box center [292, 229] width 218 height 29
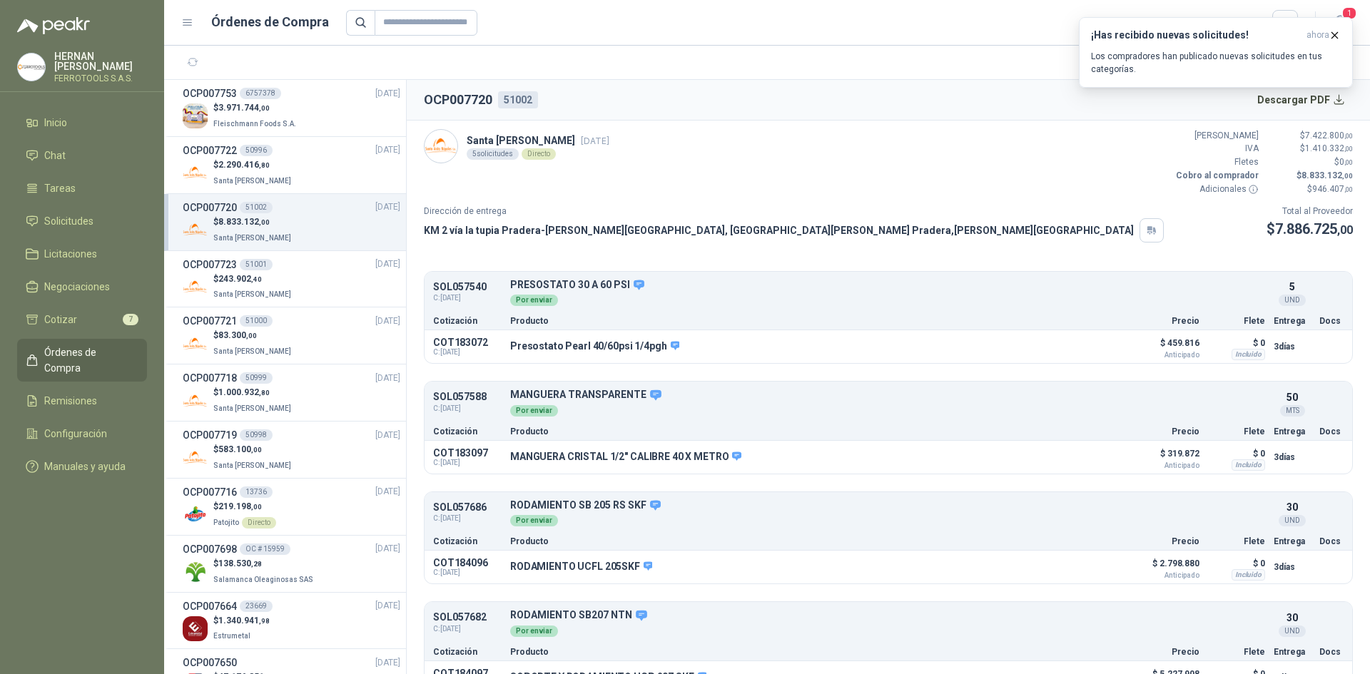
scroll to position [139, 0]
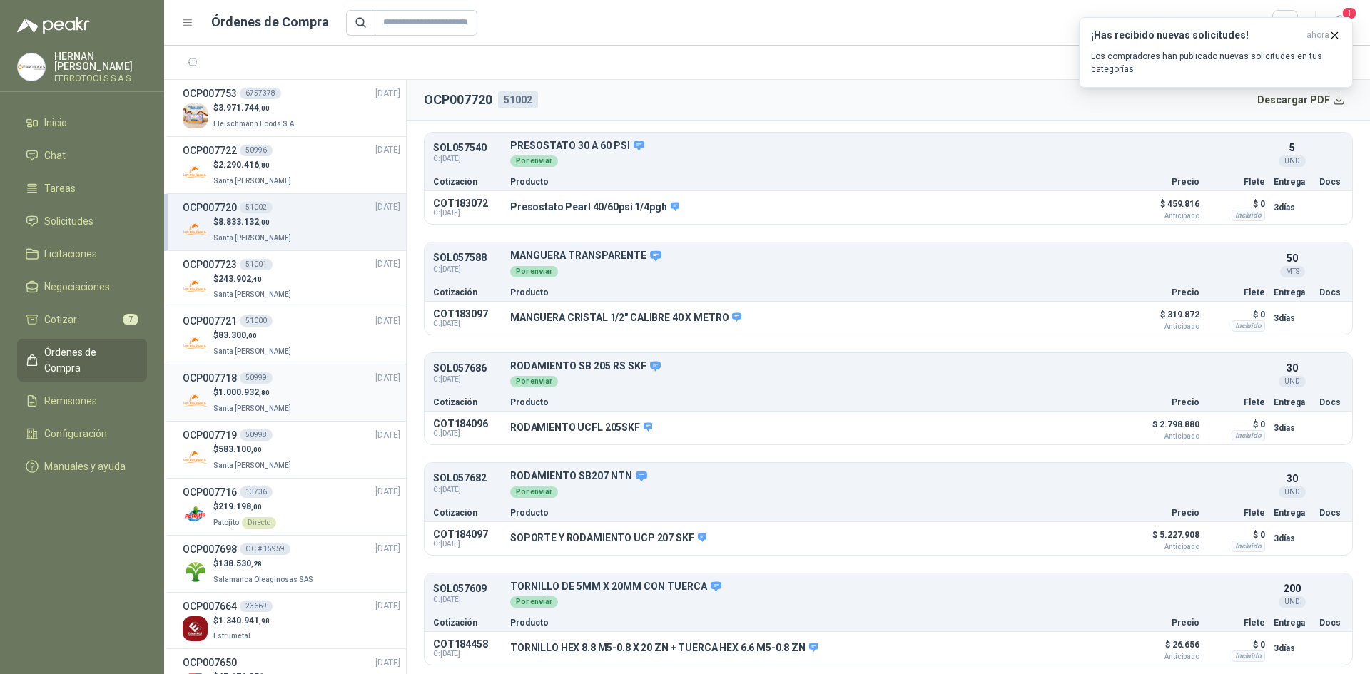
click at [299, 394] on div "$ 1.000.932 ,80 Santa [PERSON_NAME]" at bounding box center [292, 400] width 218 height 29
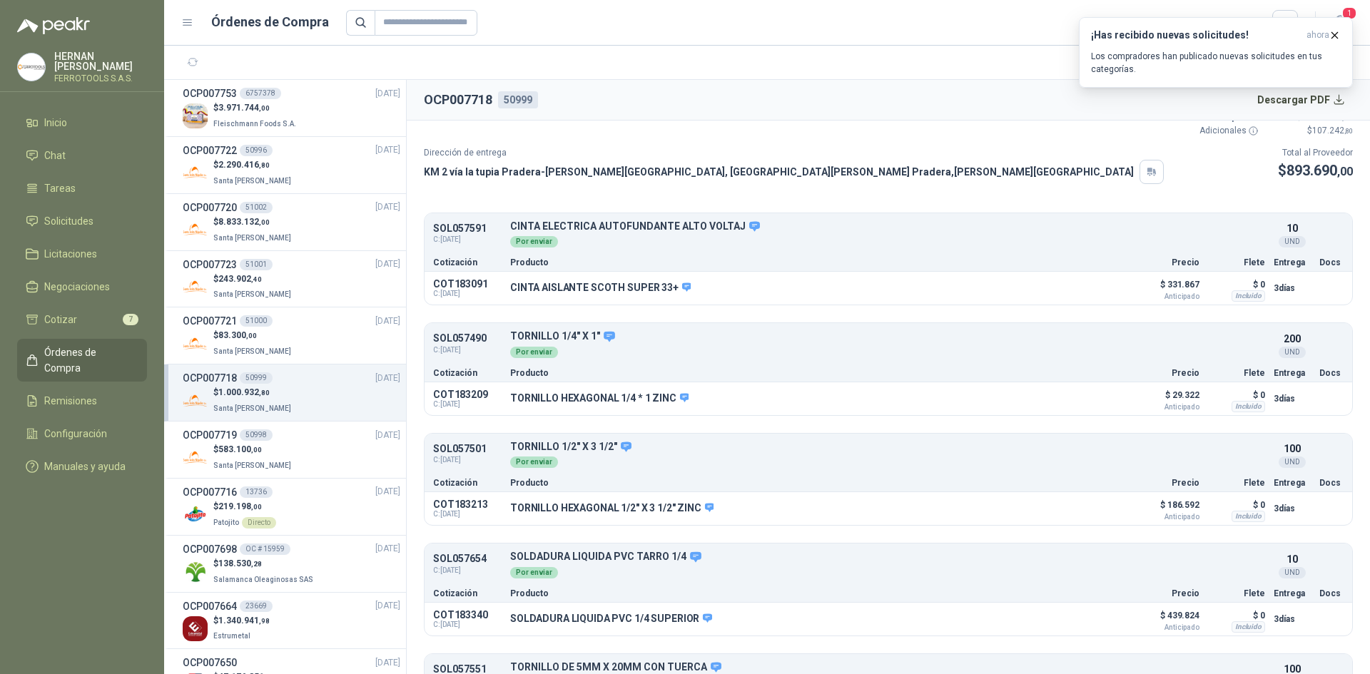
scroll to position [139, 0]
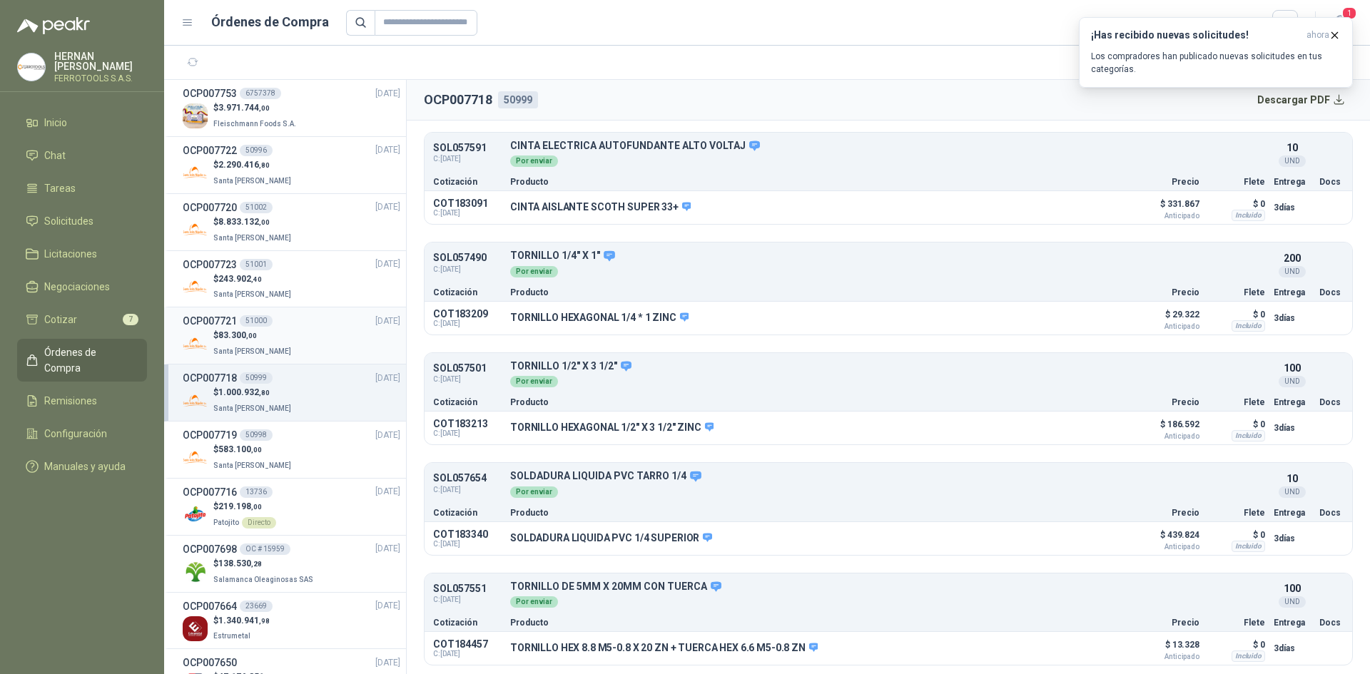
click at [305, 338] on div "$ 83.300 ,00 Santa [PERSON_NAME]" at bounding box center [292, 343] width 218 height 29
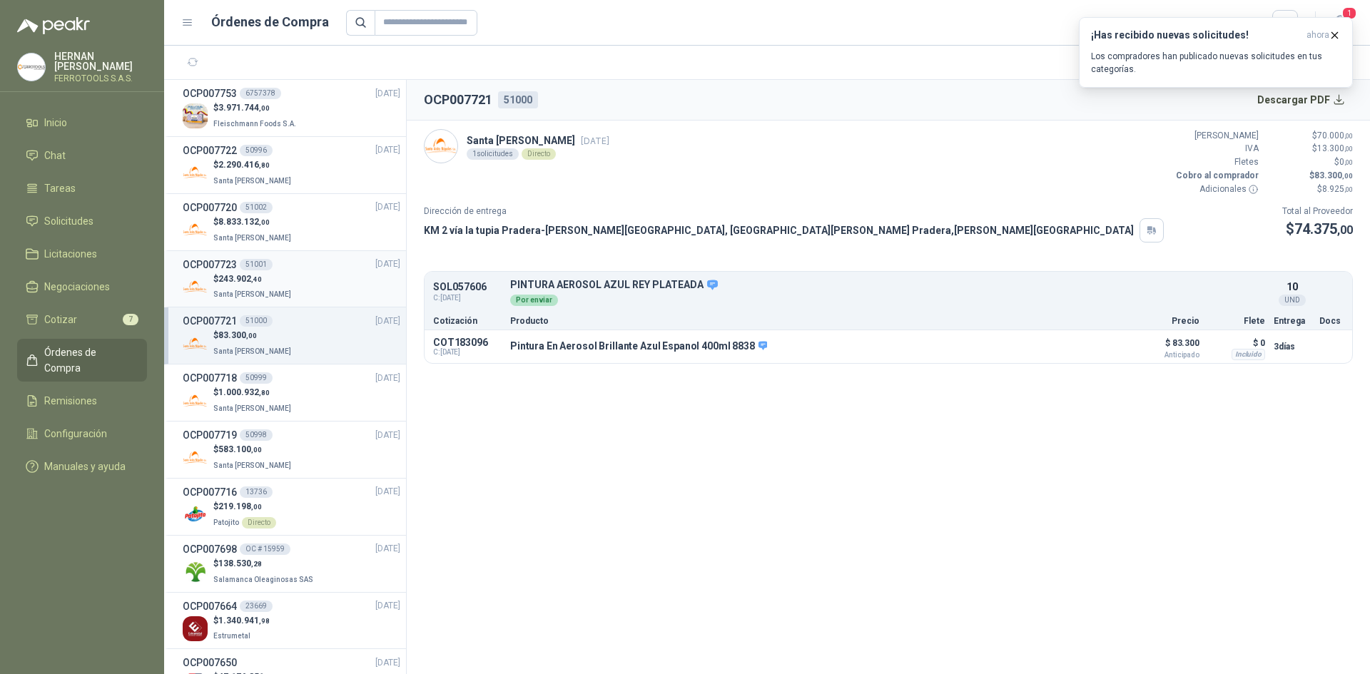
click at [332, 285] on div "$ 243.902 ,40 Santa [PERSON_NAME]" at bounding box center [292, 287] width 218 height 29
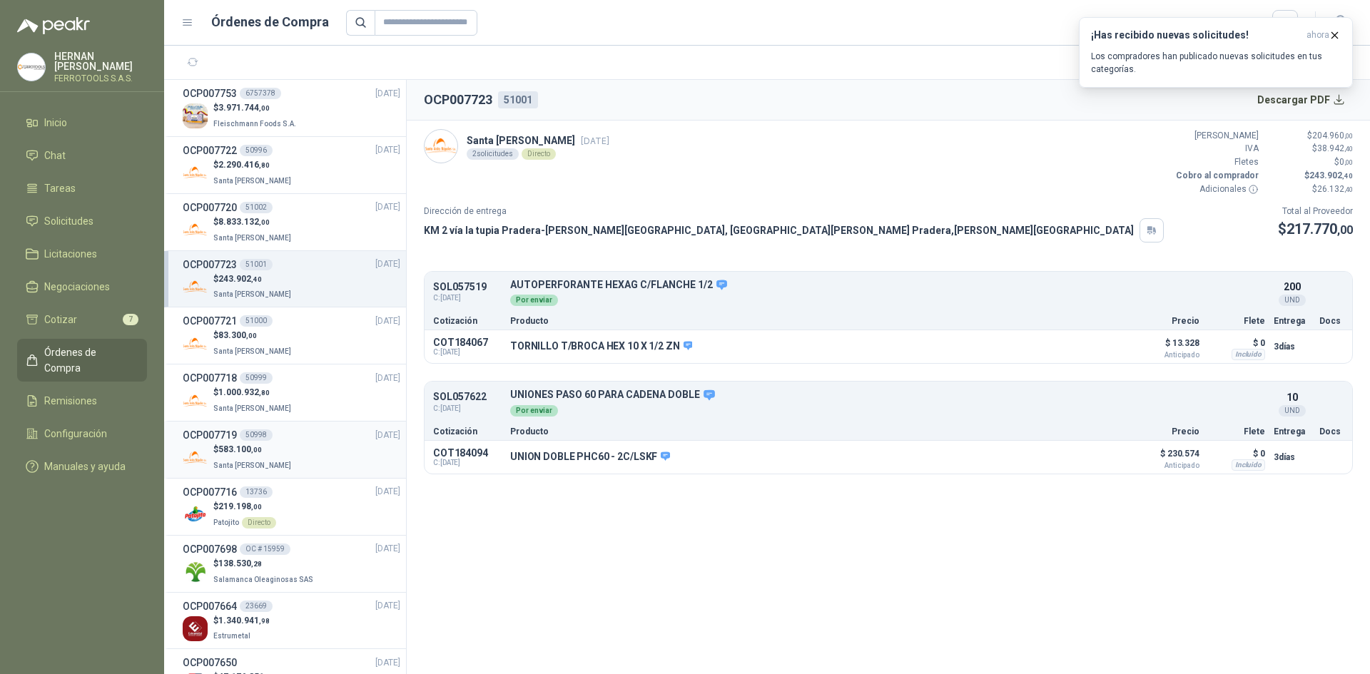
click at [255, 447] on span ",00" at bounding box center [256, 450] width 11 height 8
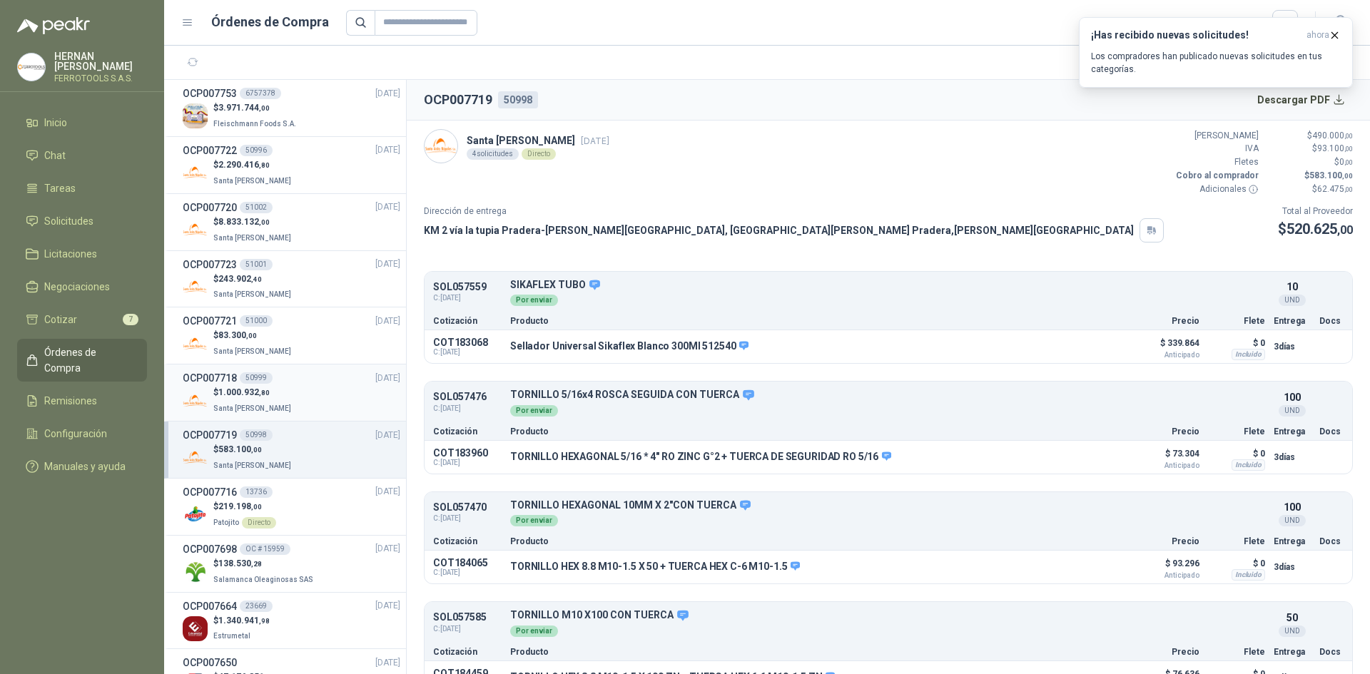
click at [285, 405] on div "$ 1.000.932 ,80 Santa [PERSON_NAME]" at bounding box center [292, 400] width 218 height 29
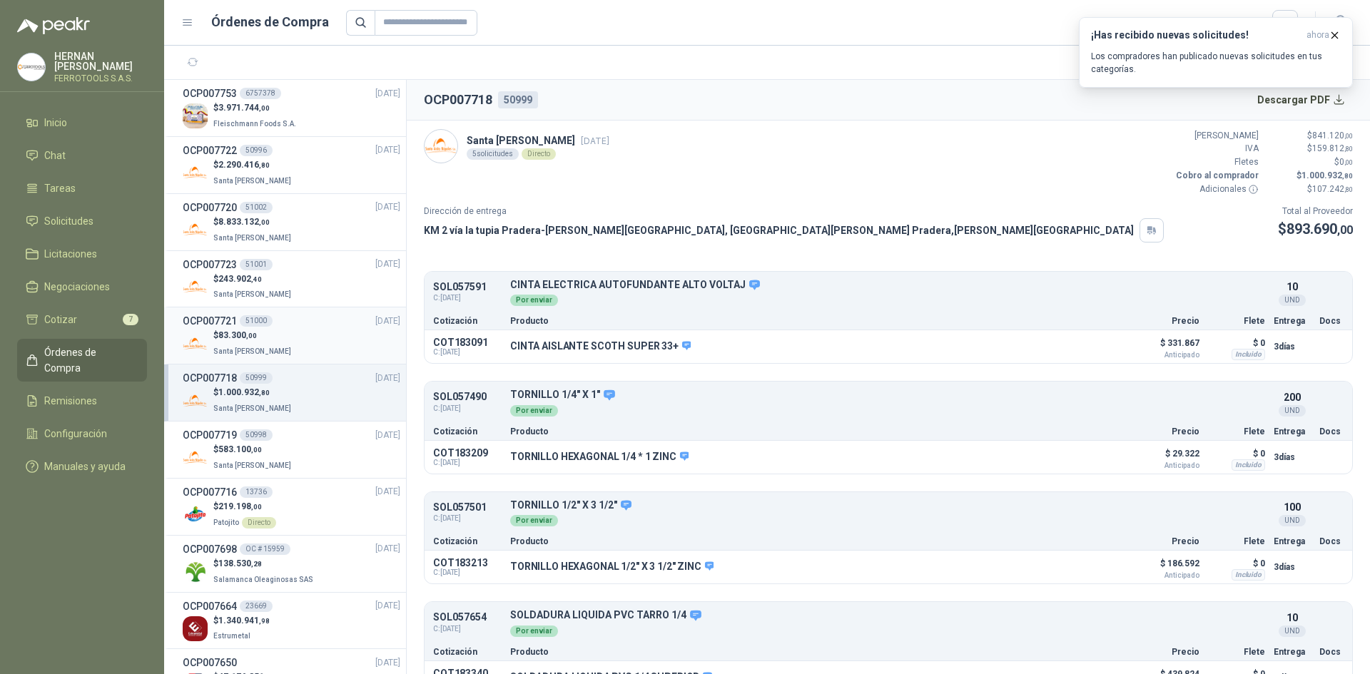
click at [292, 337] on div "$ 83.300 ,00 Santa [PERSON_NAME]" at bounding box center [292, 343] width 218 height 29
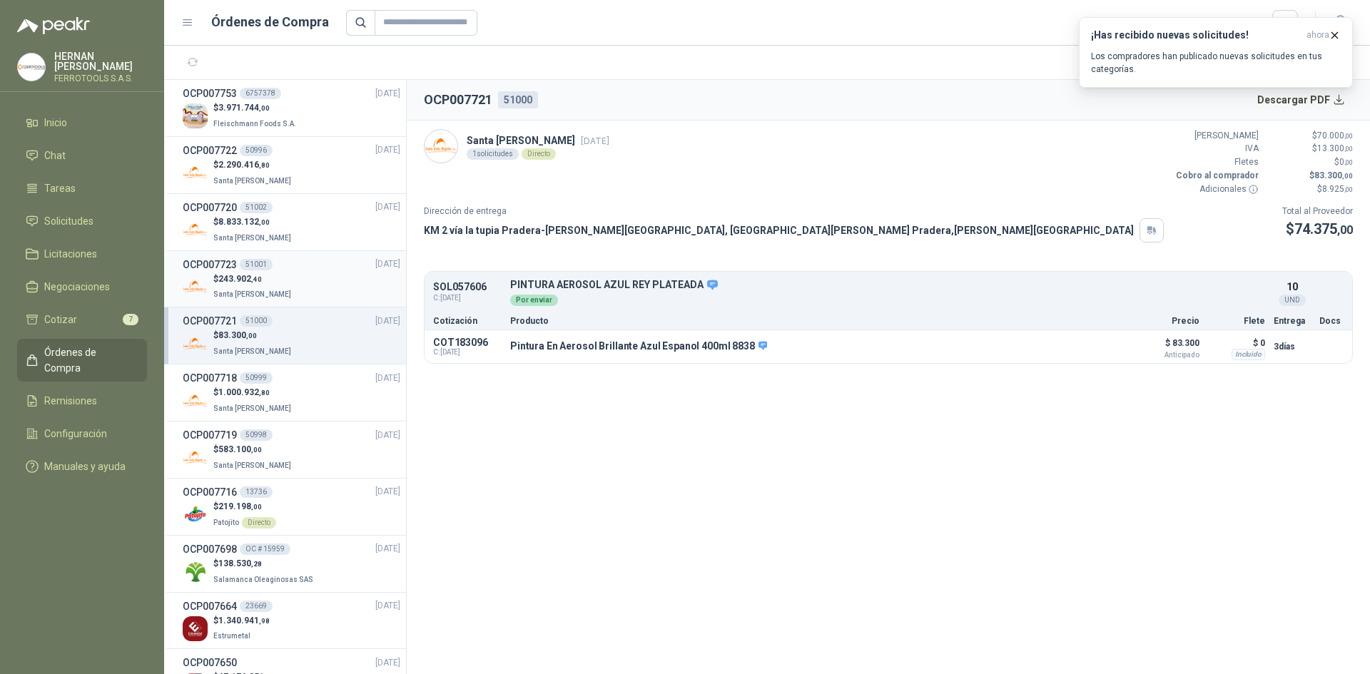
click at [302, 280] on div "$ 243.902 ,40 Santa [PERSON_NAME]" at bounding box center [292, 287] width 218 height 29
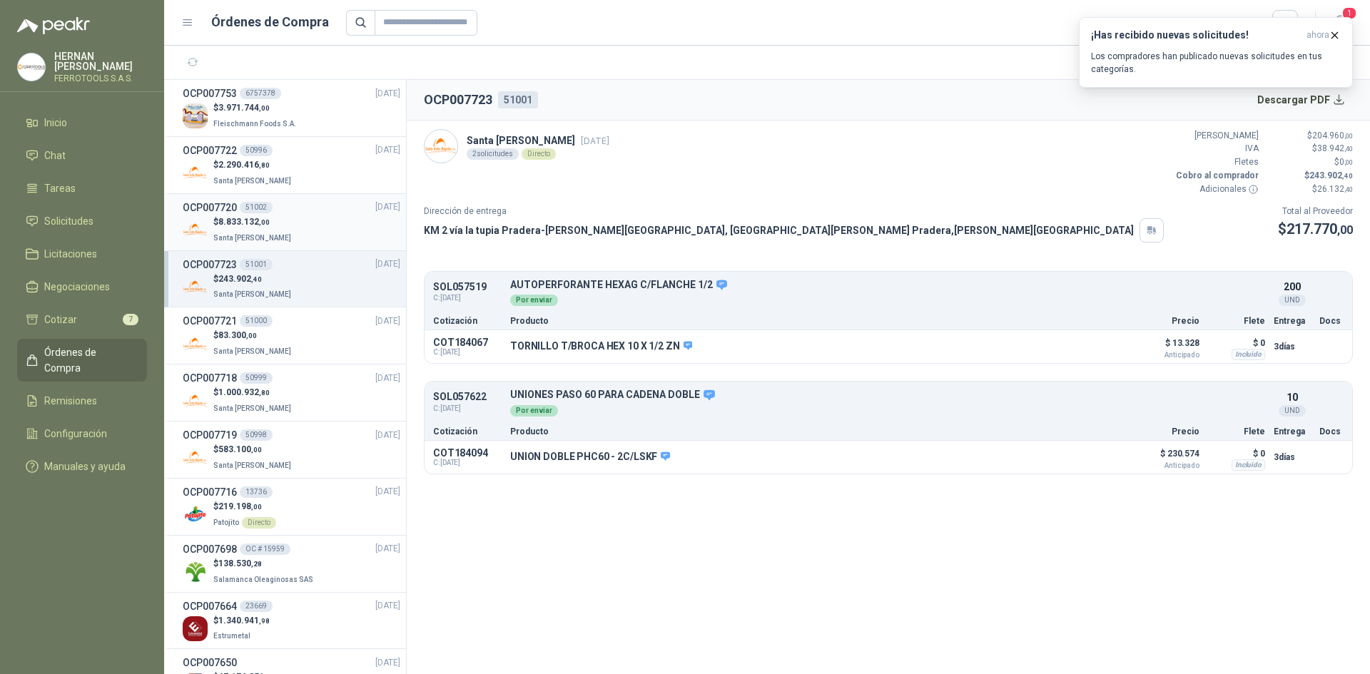
click at [309, 231] on div "$ 8.833.132 ,00 Santa [PERSON_NAME]" at bounding box center [292, 229] width 218 height 29
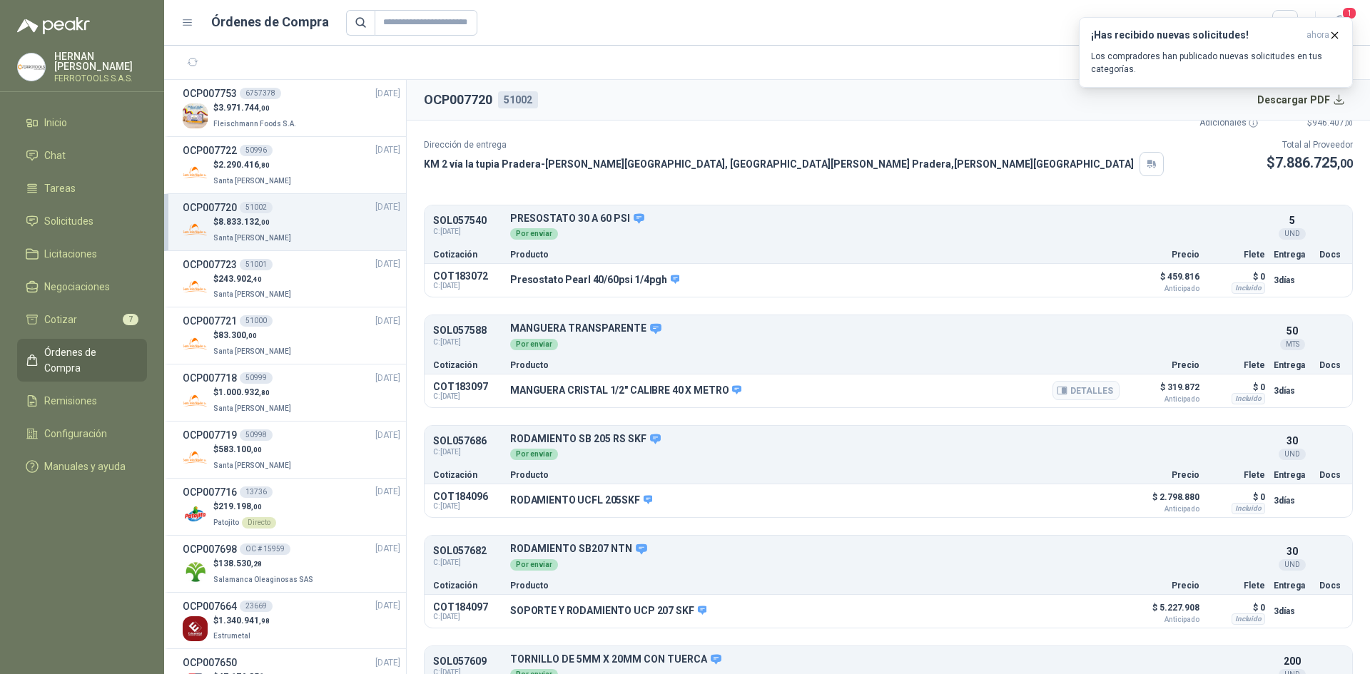
scroll to position [139, 0]
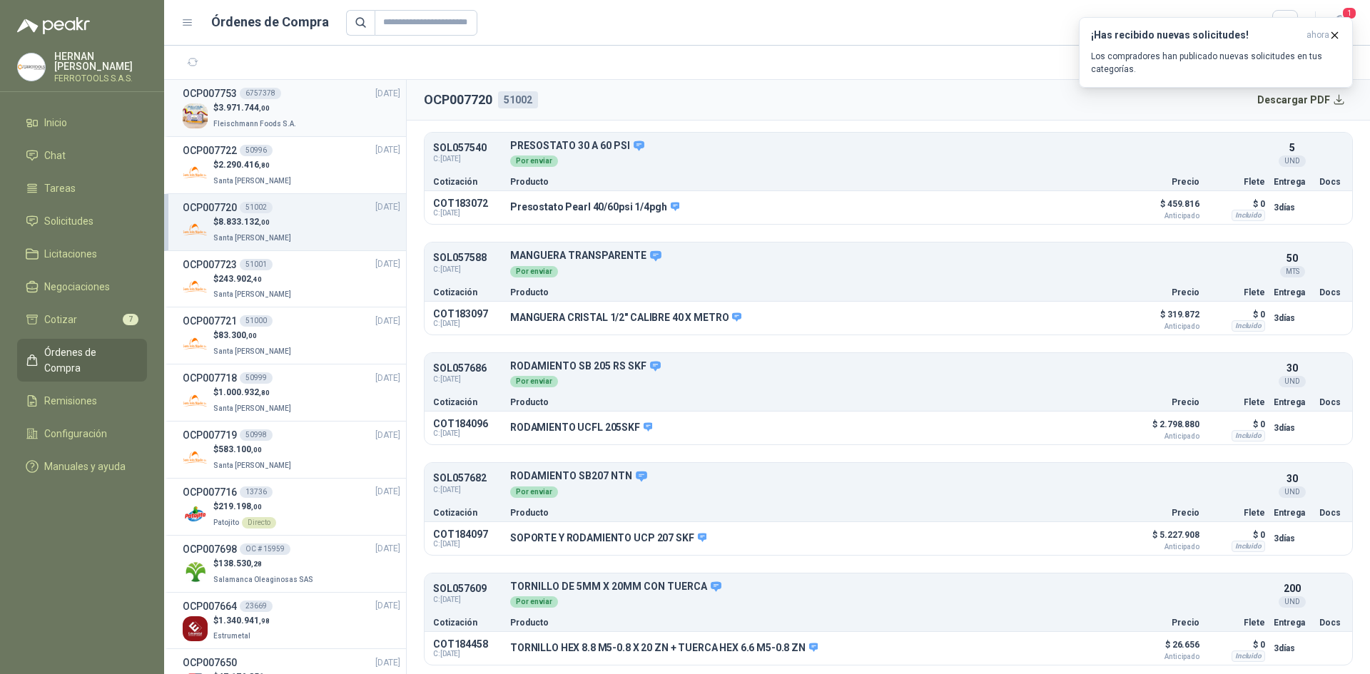
click at [292, 121] on p "Fleischmann Foods S.A." at bounding box center [256, 123] width 86 height 16
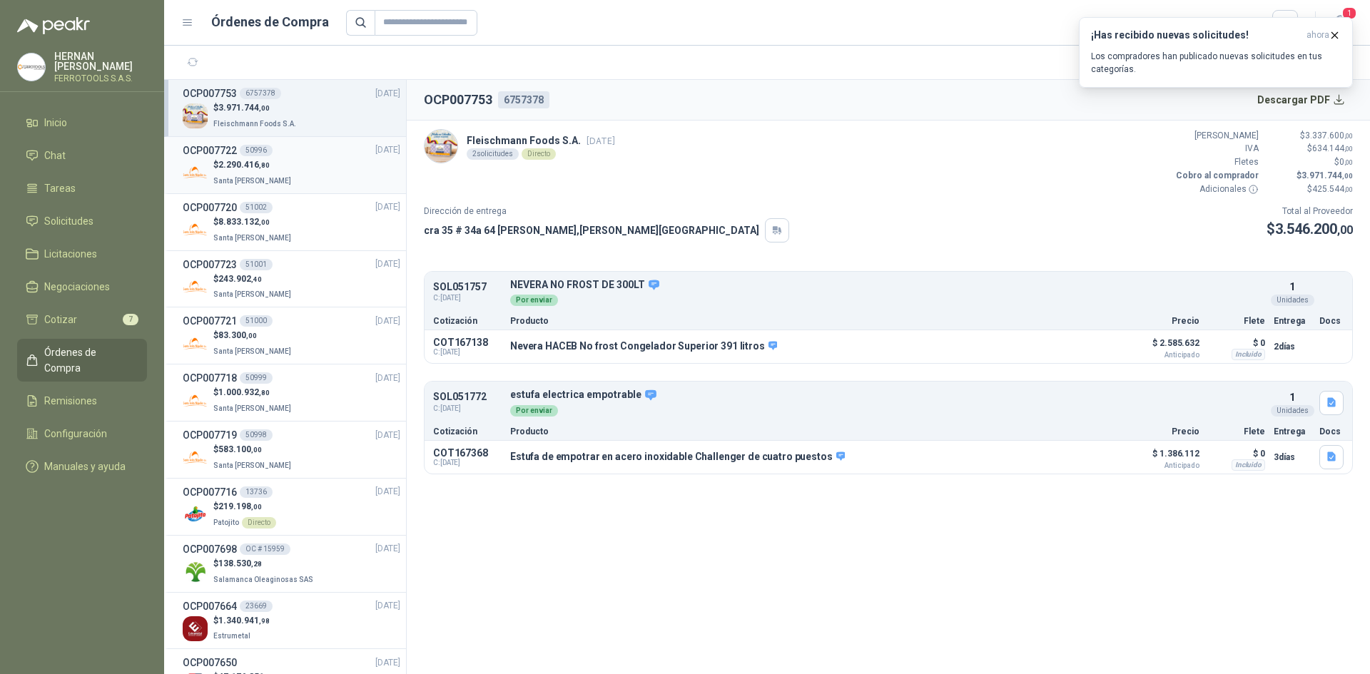
click at [307, 178] on div "$ 2.290.416 ,80 Santa [PERSON_NAME]" at bounding box center [292, 172] width 218 height 29
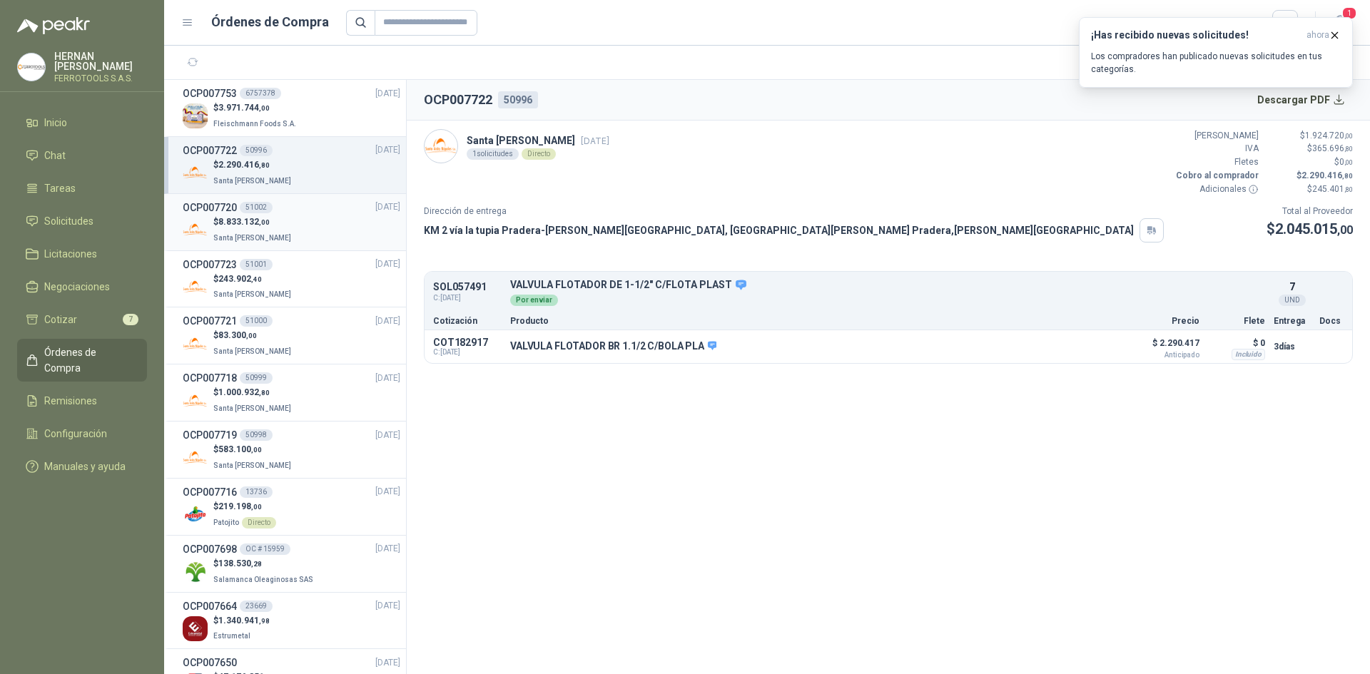
click at [307, 217] on div "$ 8.833.132 ,00 Santa [PERSON_NAME]" at bounding box center [292, 229] width 218 height 29
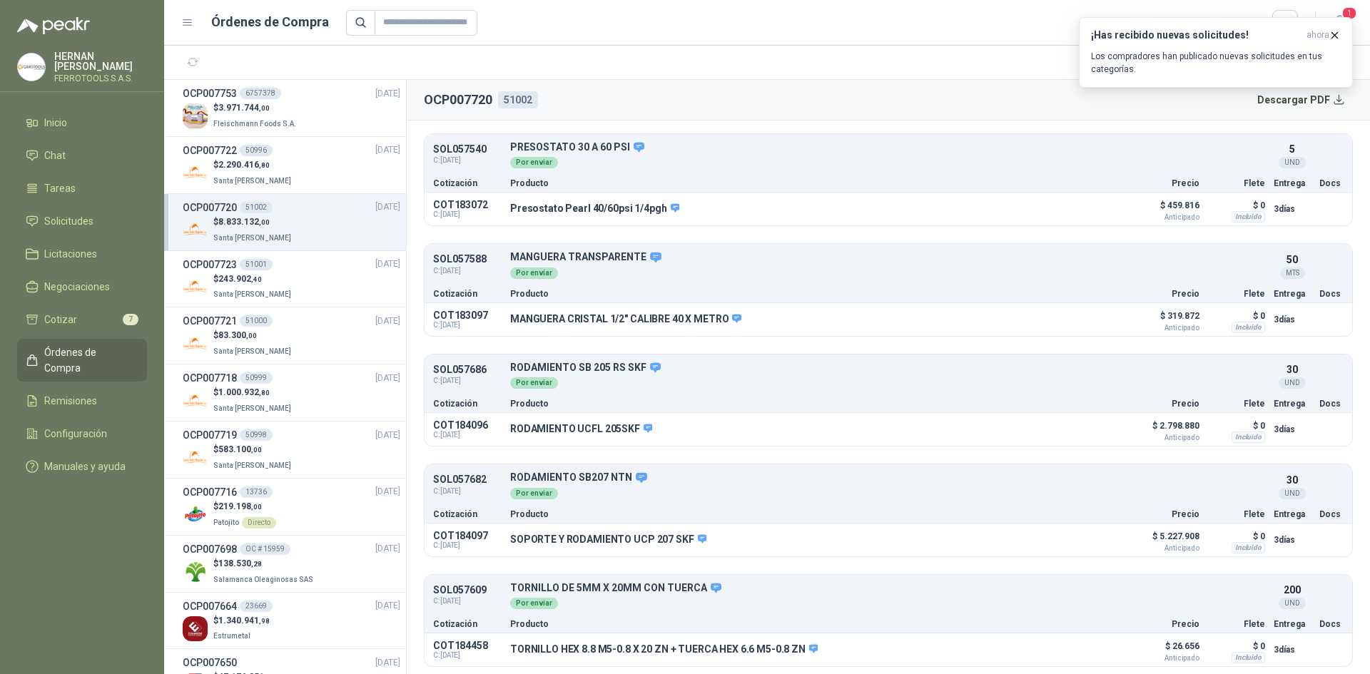
scroll to position [139, 0]
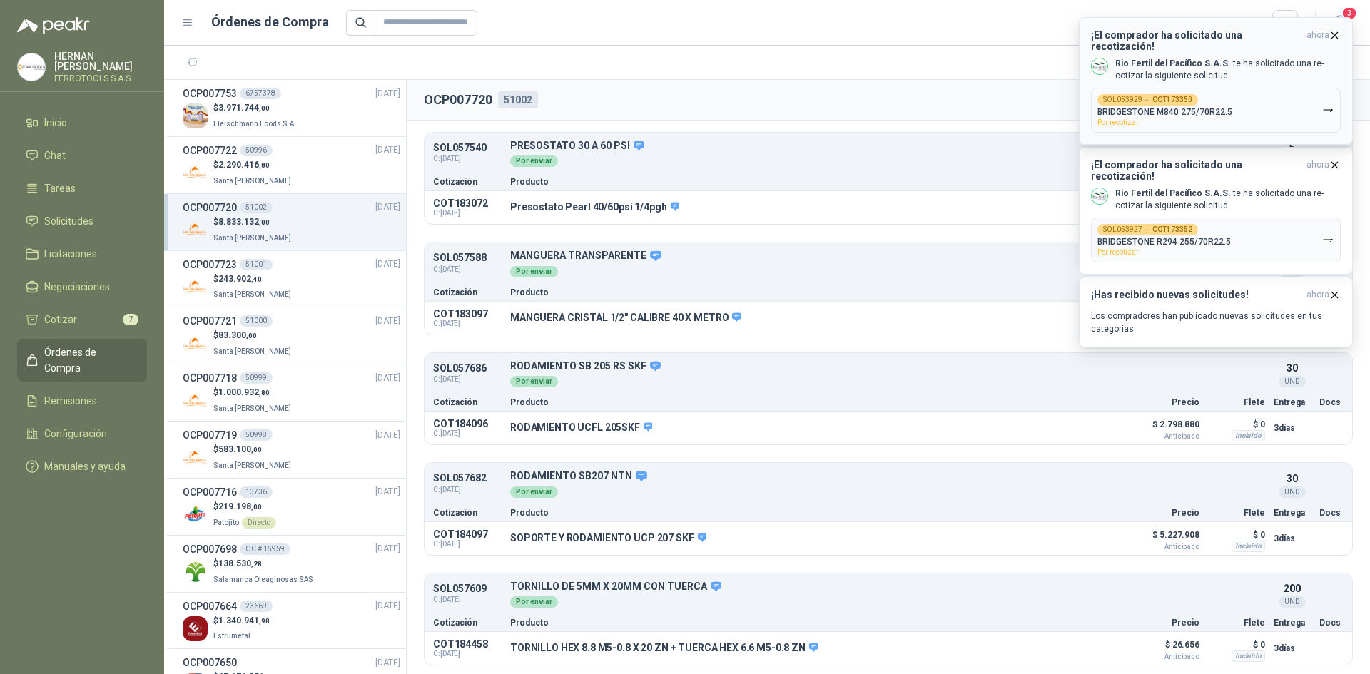
click at [1338, 34] on icon "button" at bounding box center [1334, 35] width 12 height 12
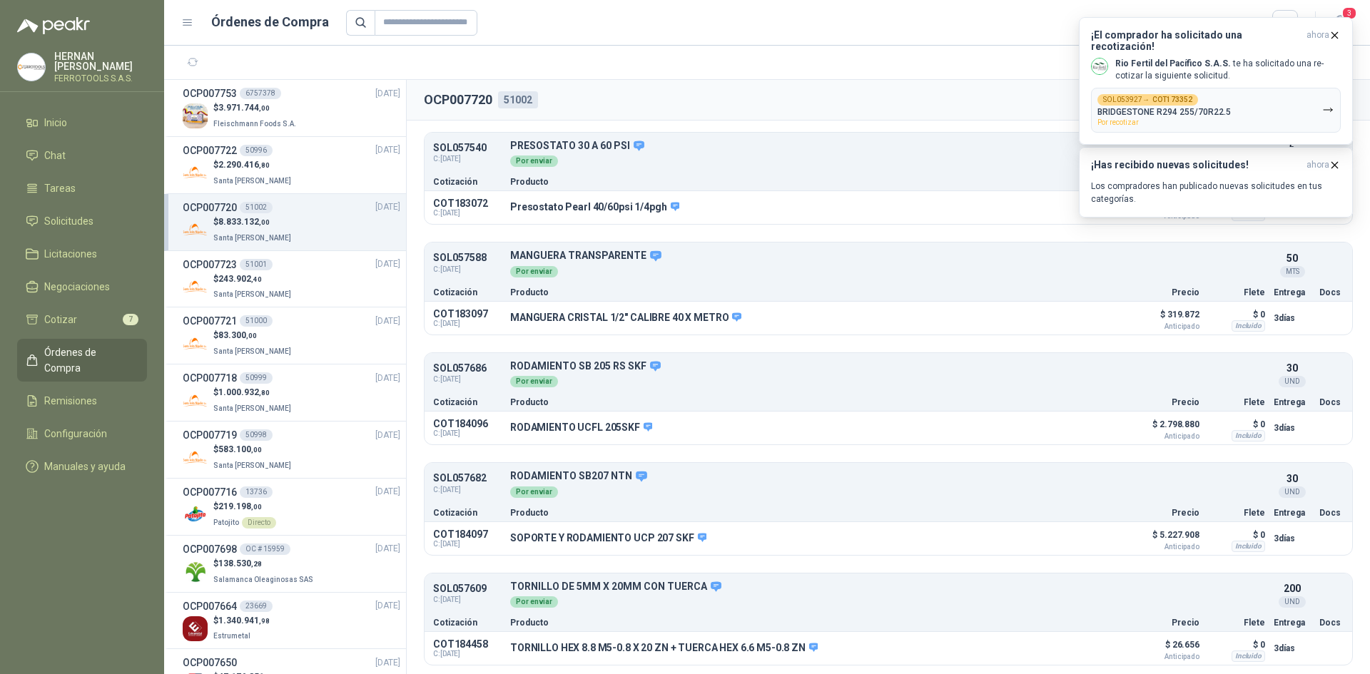
click at [1338, 34] on icon "button" at bounding box center [1334, 35] width 12 height 12
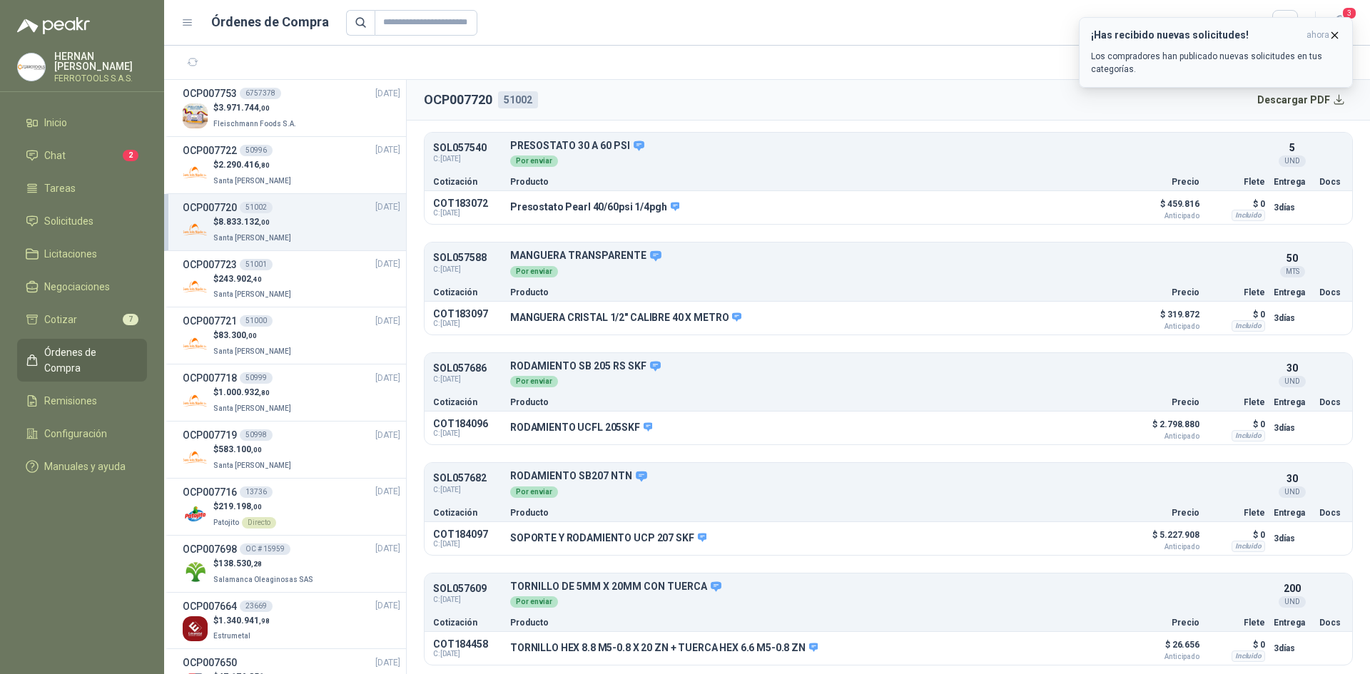
click at [1337, 34] on icon "button" at bounding box center [1334, 35] width 12 height 12
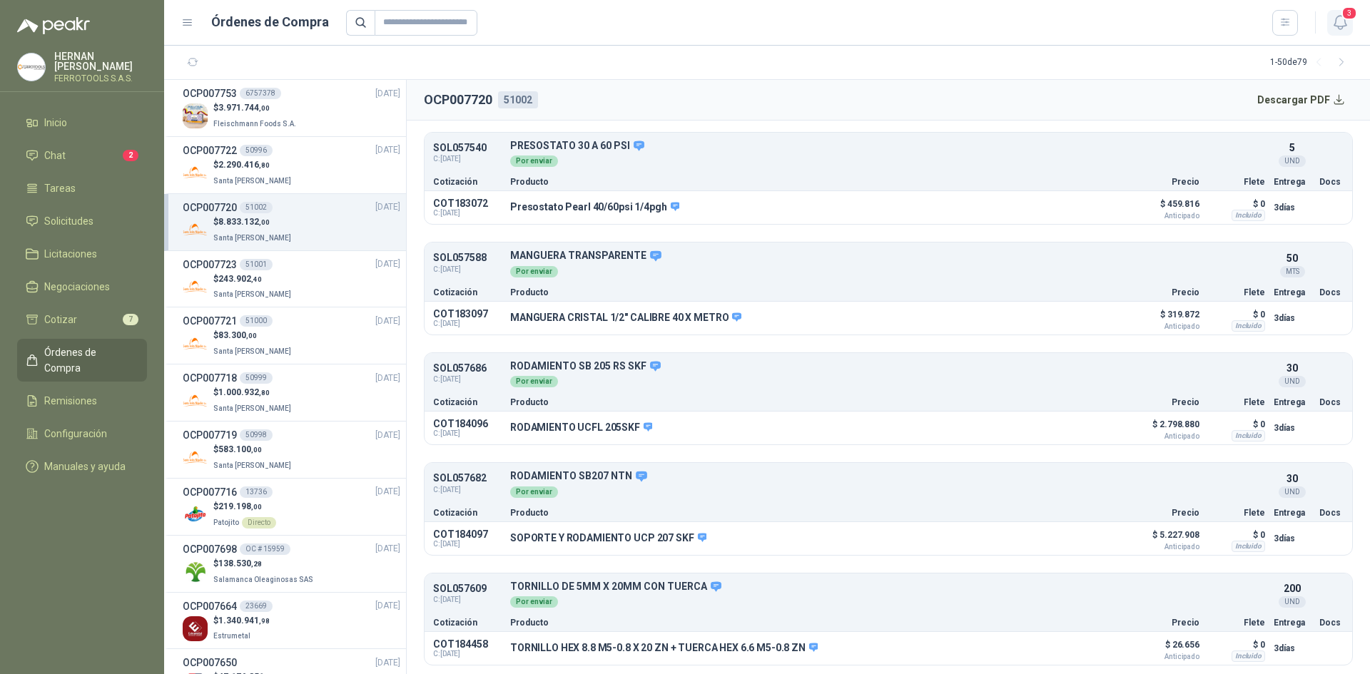
click at [1337, 18] on icon "button" at bounding box center [1340, 23] width 18 height 18
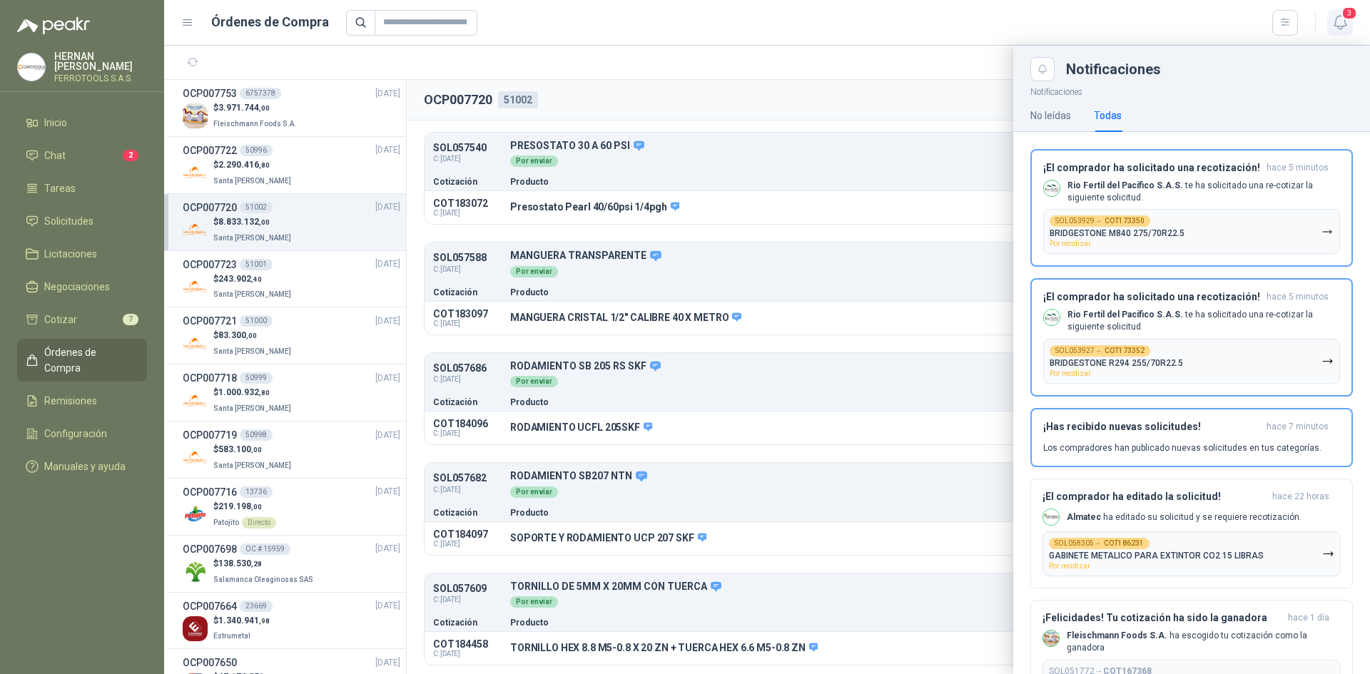
click at [1345, 31] on icon "button" at bounding box center [1340, 23] width 18 height 18
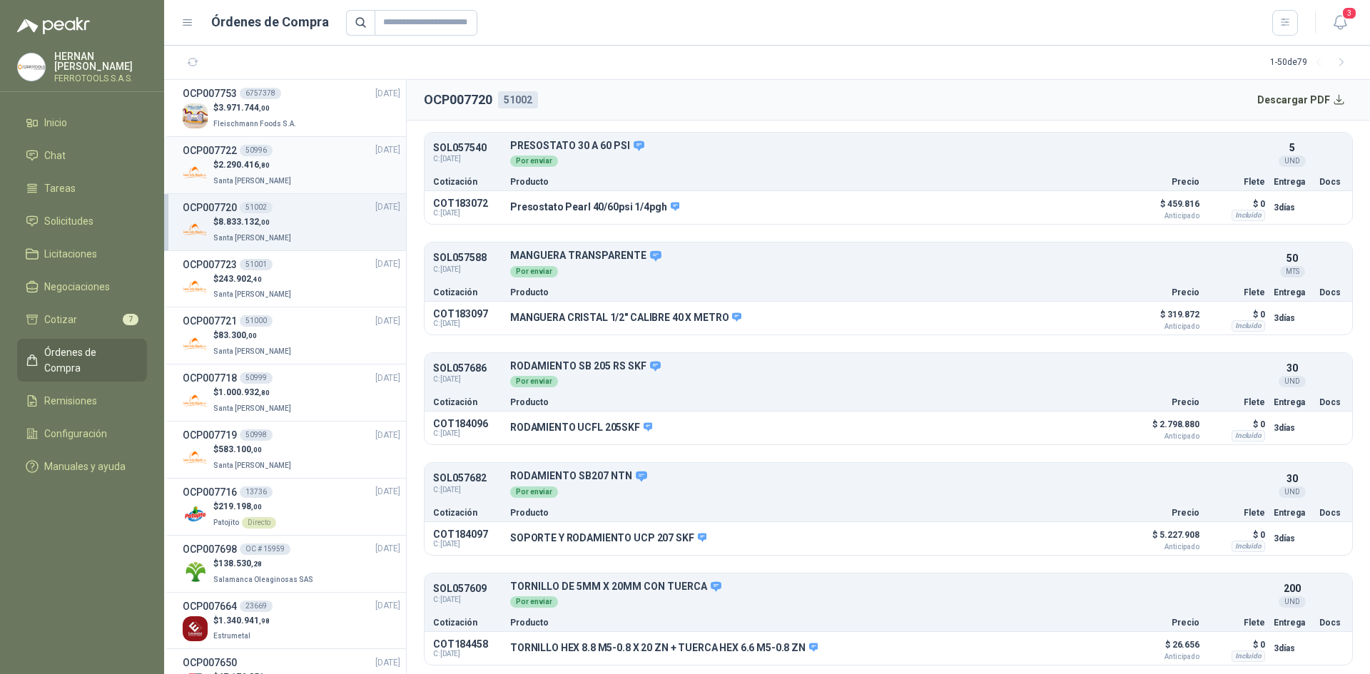
click at [316, 166] on div "$ 2.290.416 ,80 Santa [PERSON_NAME]" at bounding box center [292, 172] width 218 height 29
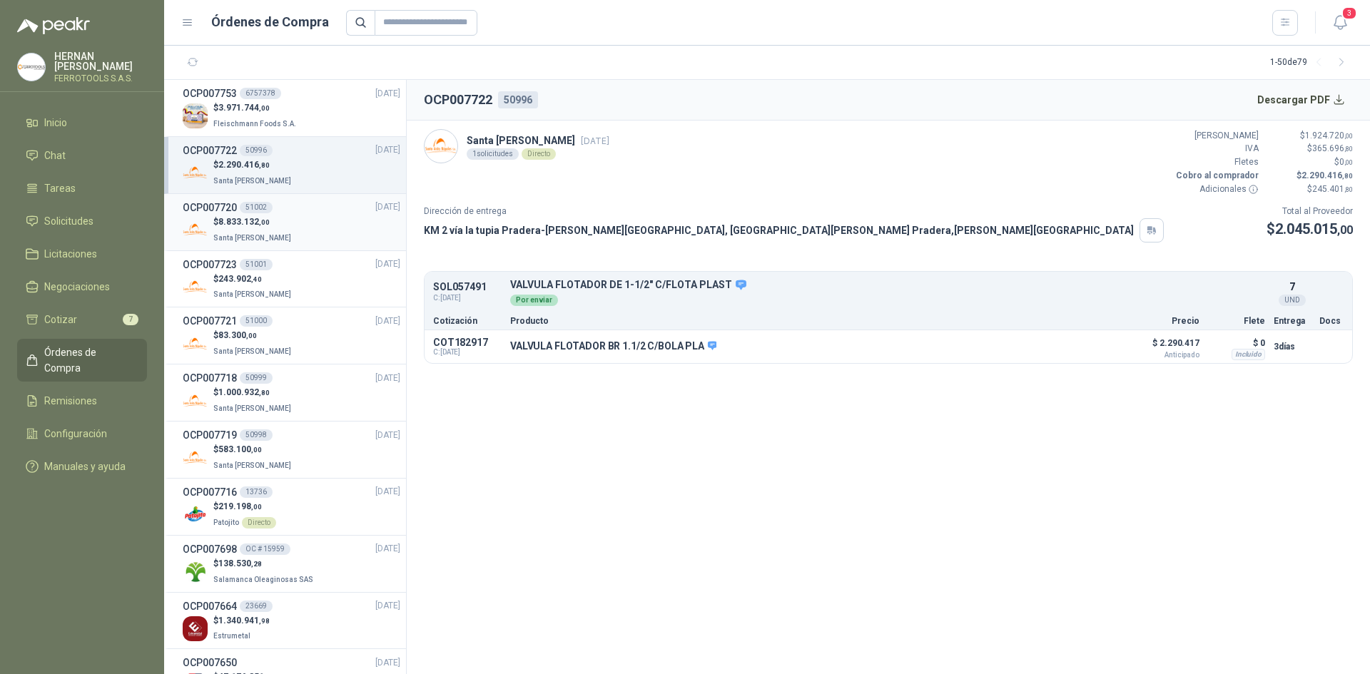
click at [297, 232] on div "$ 8.833.132 ,00 Santa [PERSON_NAME]" at bounding box center [292, 229] width 218 height 29
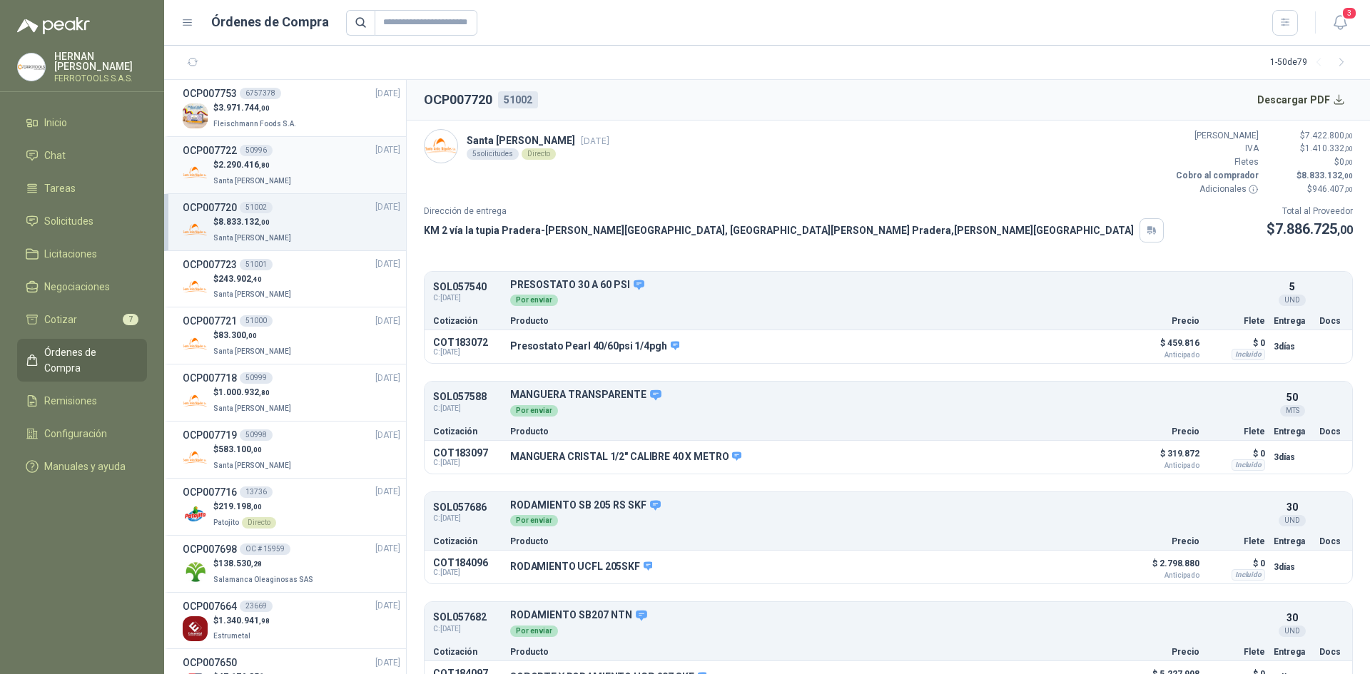
click at [306, 165] on div "$ 2.290.416 ,80 Santa [PERSON_NAME]" at bounding box center [292, 172] width 218 height 29
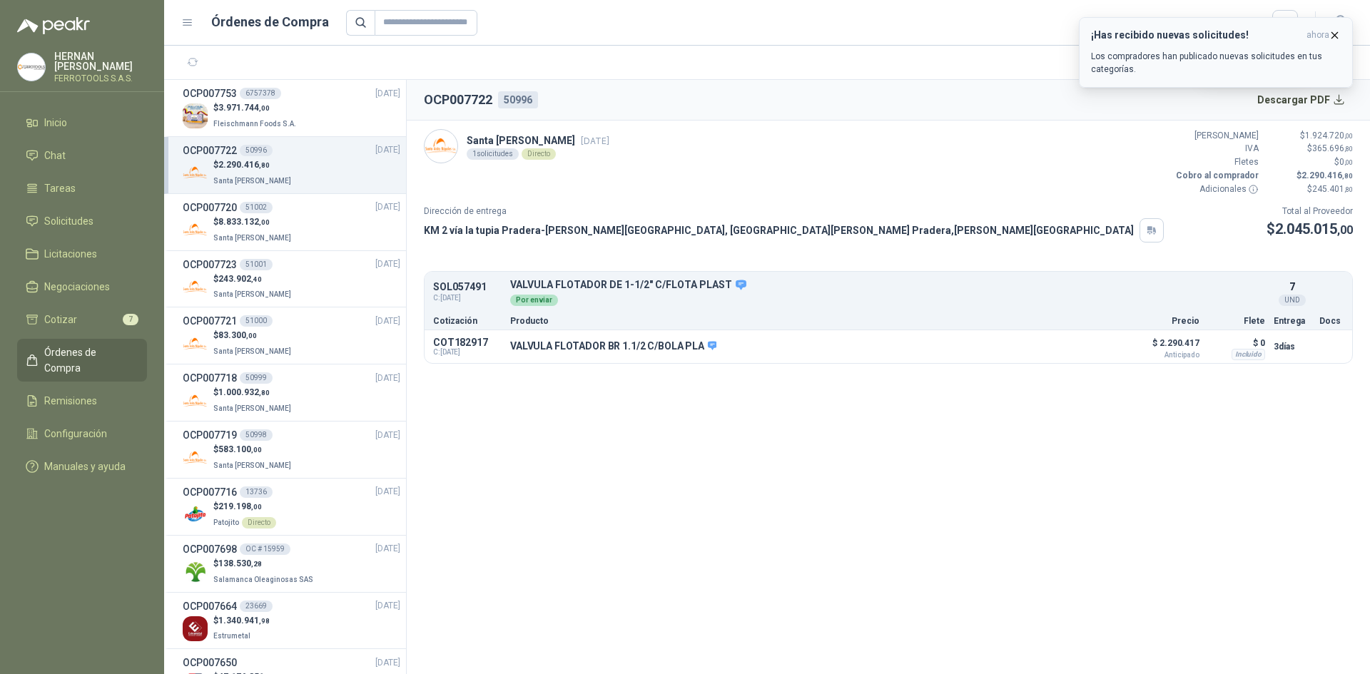
click at [1326, 35] on span "ahora" at bounding box center [1317, 35] width 23 height 12
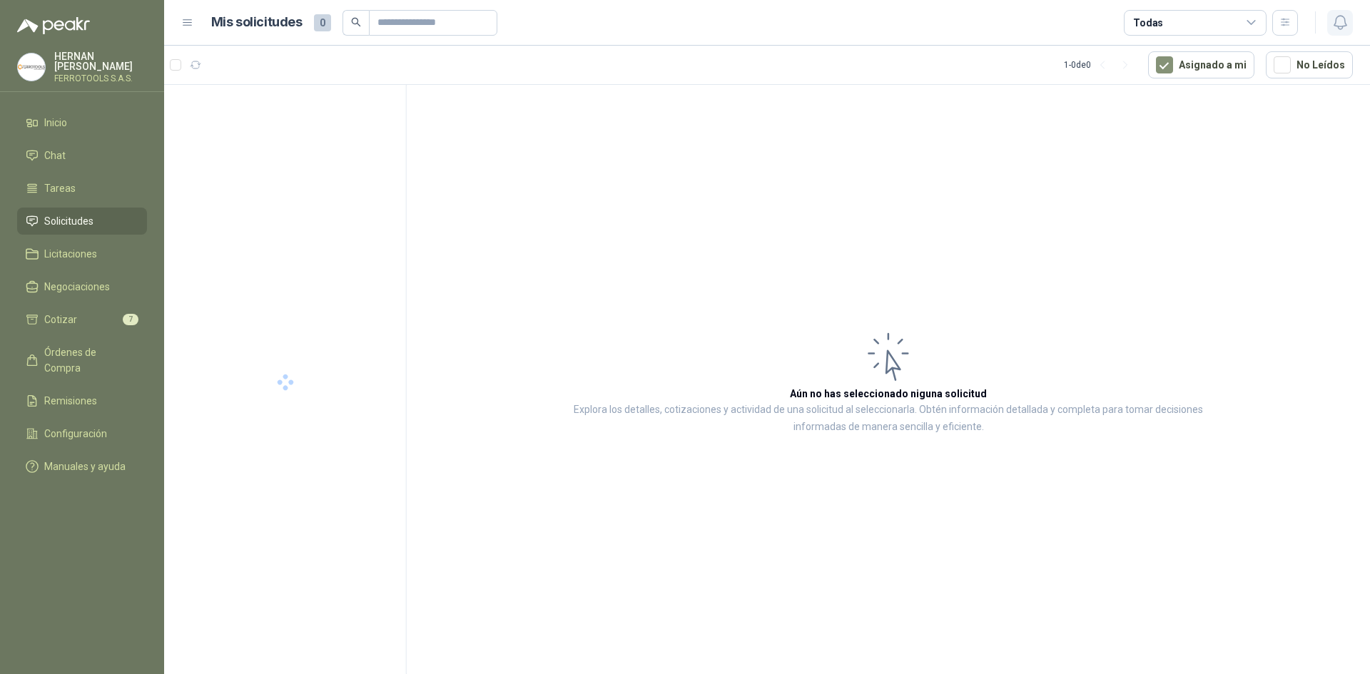
click at [1333, 32] on button "button" at bounding box center [1340, 23] width 26 height 26
